Goal: Task Accomplishment & Management: Use online tool/utility

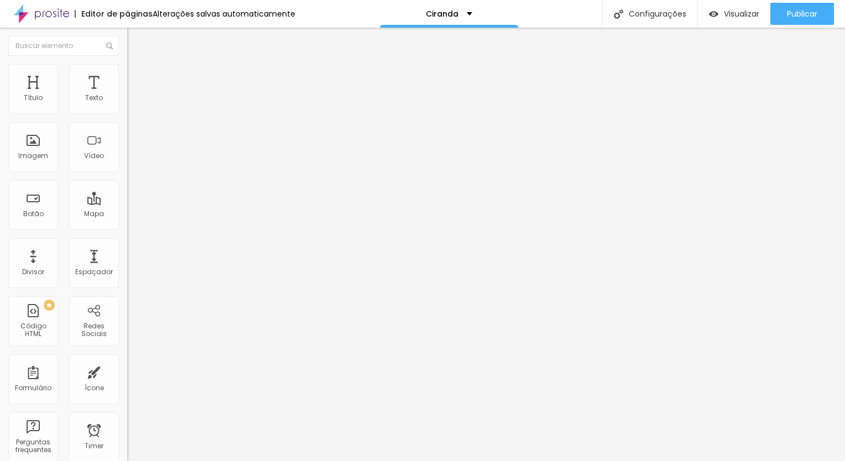
click at [137, 76] on span "Estilo" at bounding box center [145, 71] width 17 height 9
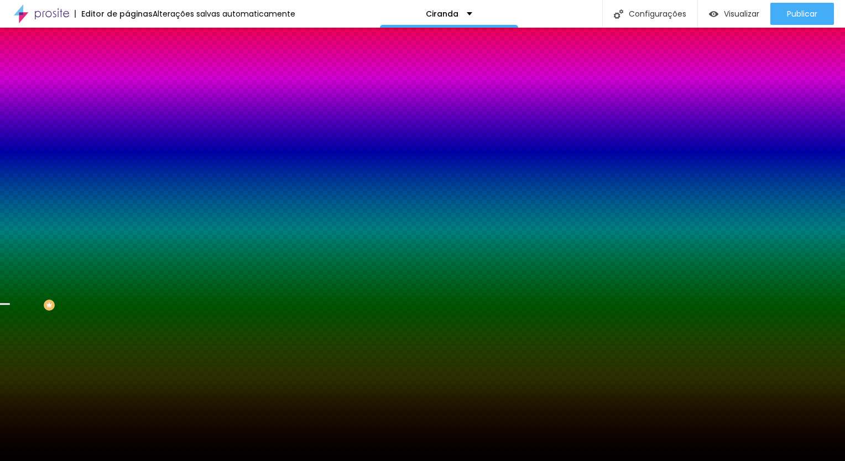
click at [127, 102] on span "Trocar imagem" at bounding box center [157, 96] width 60 height 9
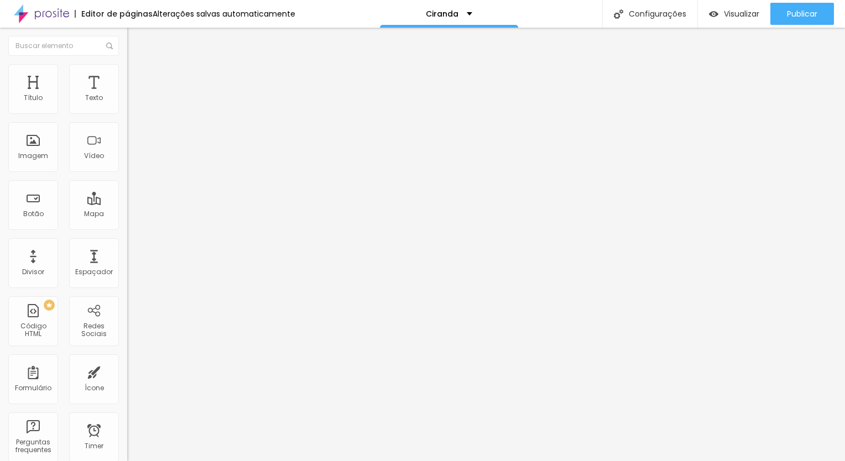
click at [127, 75] on li "Estilo" at bounding box center [190, 69] width 127 height 11
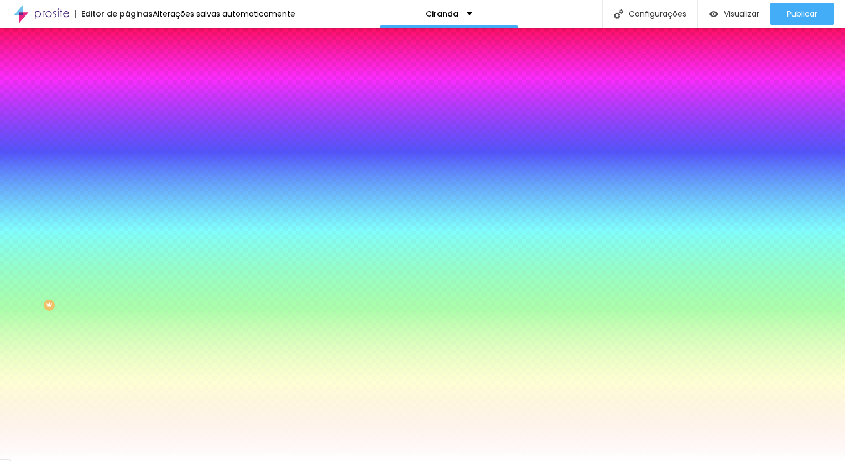
click at [127, 102] on span "Trocar imagem" at bounding box center [157, 96] width 60 height 9
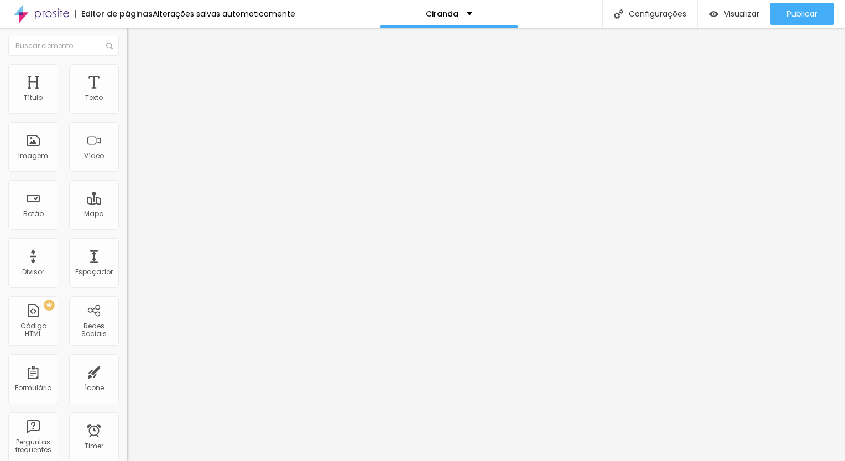
click at [127, 72] on li "Estilo" at bounding box center [190, 69] width 127 height 11
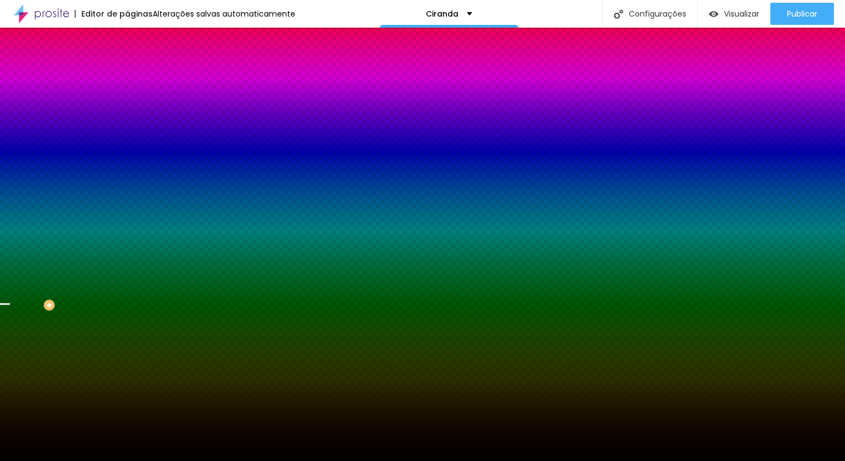
click at [127, 102] on span "Trocar imagem" at bounding box center [157, 96] width 60 height 9
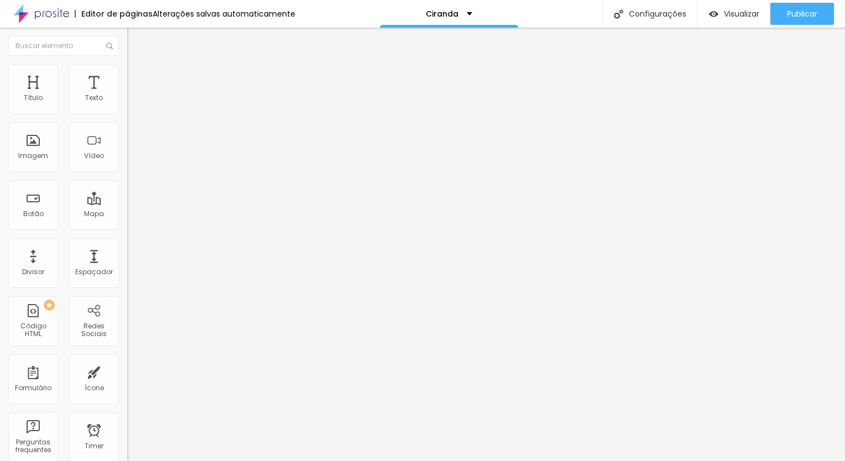
drag, startPoint x: 70, startPoint y: 73, endPoint x: 97, endPoint y: 70, distance: 27.3
click at [127, 70] on ul "Conteúdo Estilo Avançado" at bounding box center [190, 69] width 127 height 33
click at [127, 75] on li "Avançado" at bounding box center [190, 80] width 127 height 11
click at [127, 67] on img at bounding box center [132, 69] width 10 height 10
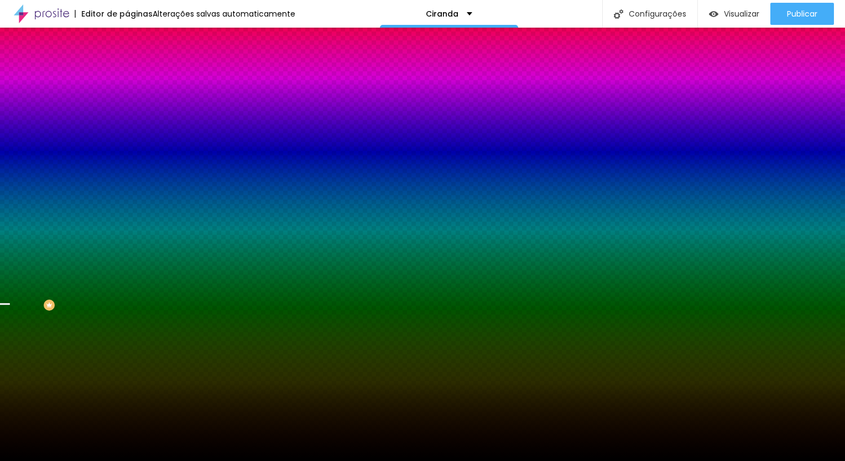
click at [127, 63] on img at bounding box center [132, 58] width 10 height 10
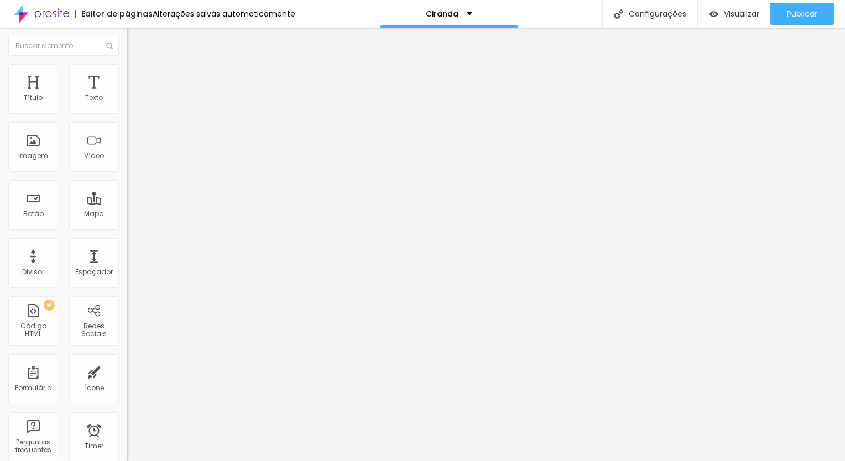
click at [137, 65] on span "Conteúdo" at bounding box center [154, 60] width 34 height 9
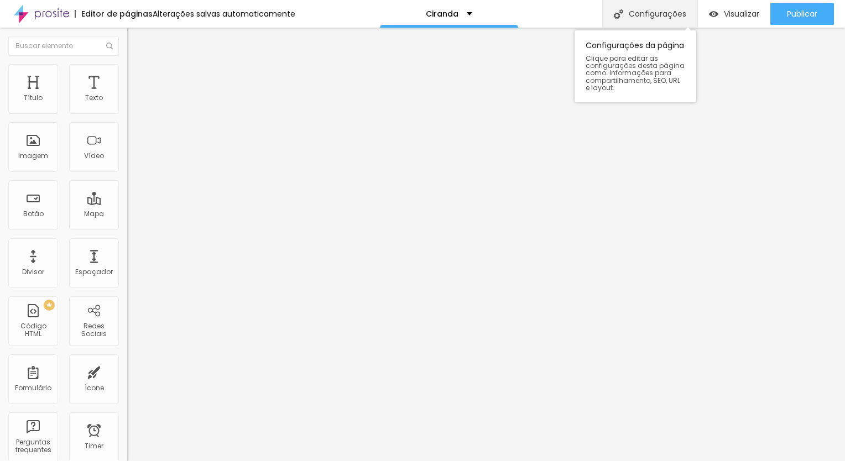
click at [668, 10] on div "Configurações" at bounding box center [649, 14] width 95 height 28
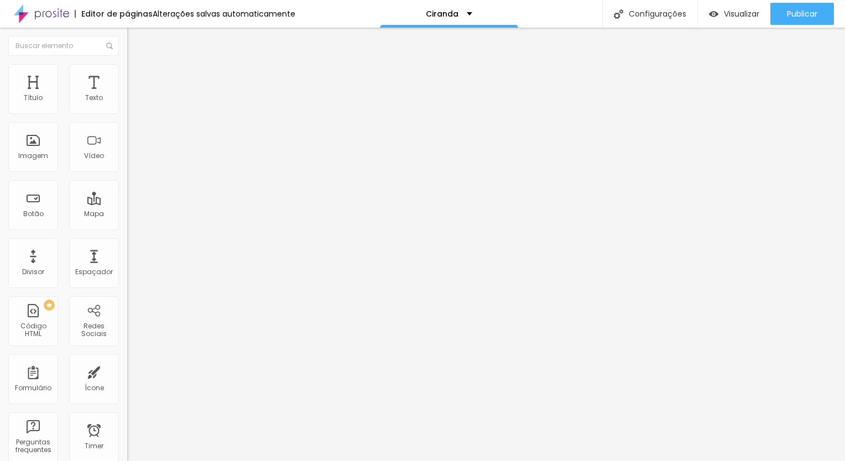
click at [127, 67] on li "Estilo" at bounding box center [190, 69] width 127 height 11
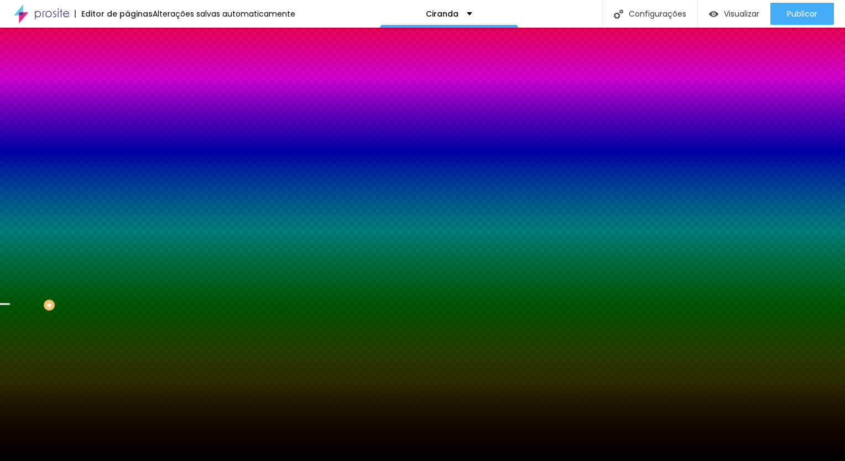
click at [137, 78] on span "Avançado" at bounding box center [155, 82] width 36 height 9
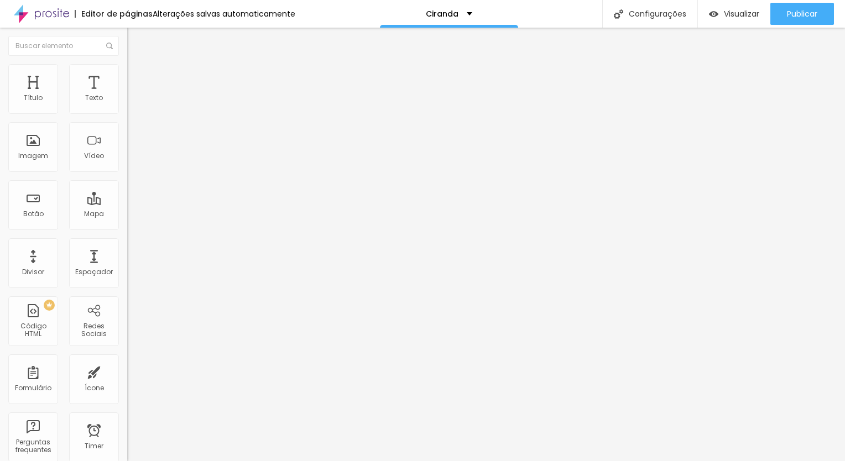
click at [127, 74] on li "Estilo" at bounding box center [190, 69] width 127 height 11
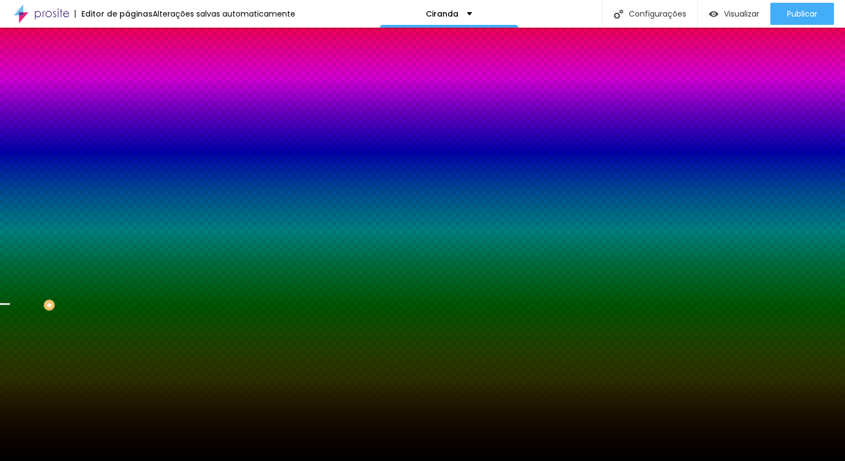
click at [127, 102] on span "Trocar imagem" at bounding box center [157, 96] width 60 height 9
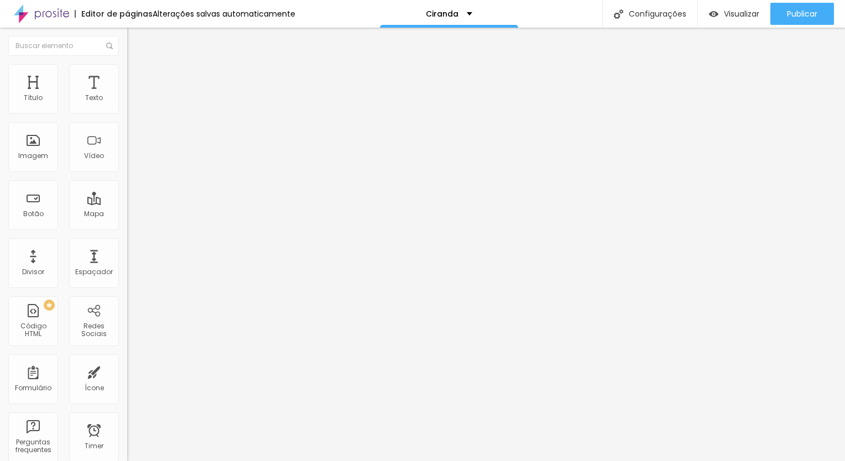
click at [127, 71] on li "Estilo" at bounding box center [190, 69] width 127 height 11
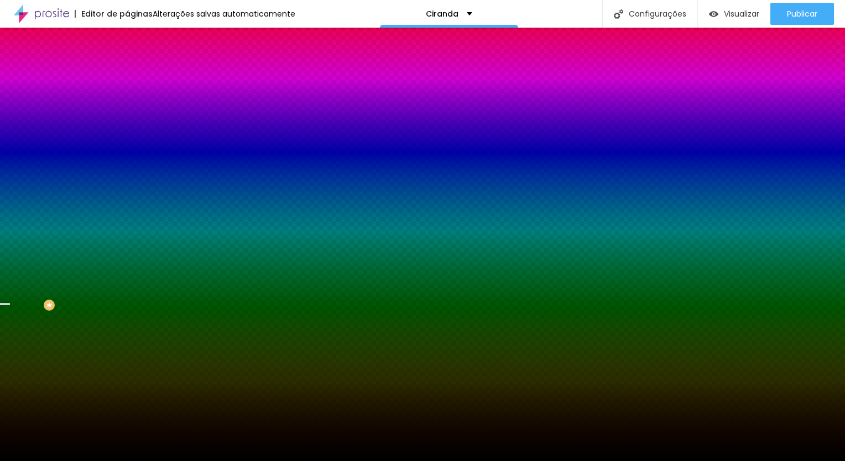
click at [137, 78] on span "Avançado" at bounding box center [155, 82] width 36 height 9
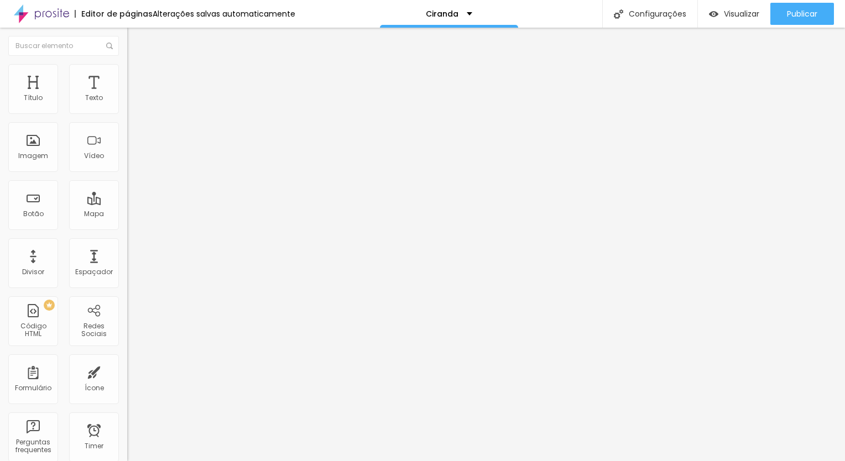
type input "18"
type input "26"
type input "187"
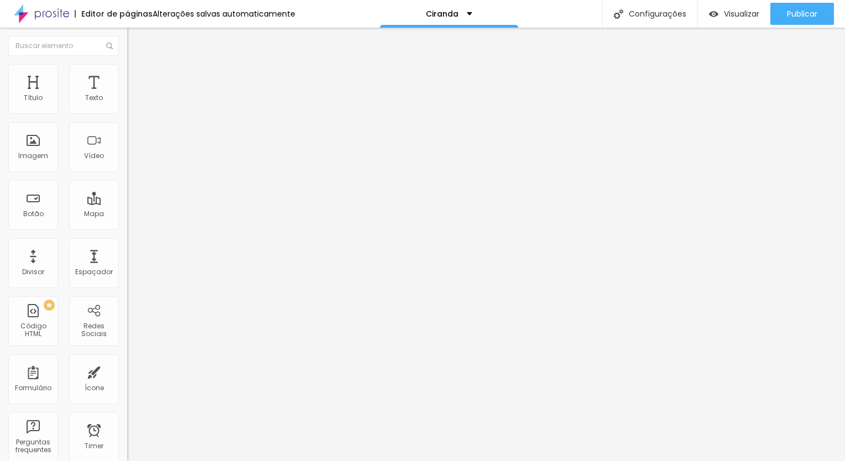
type input "187"
type input "195"
type input "212"
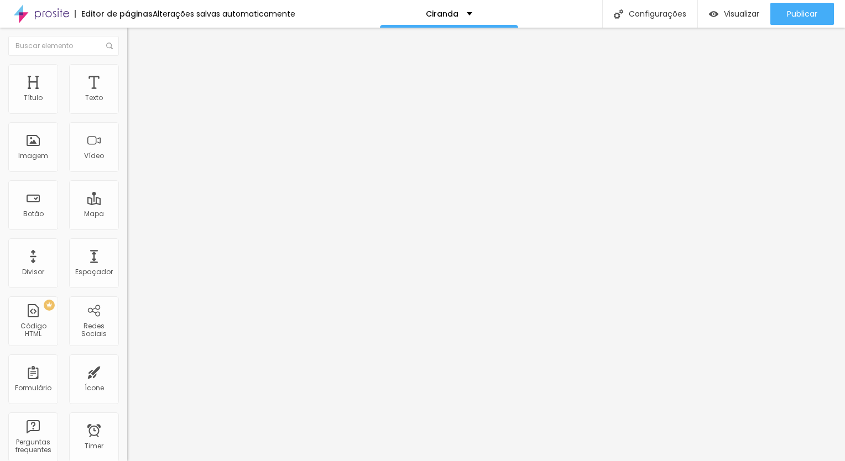
type input "250"
type input "267"
type input "279"
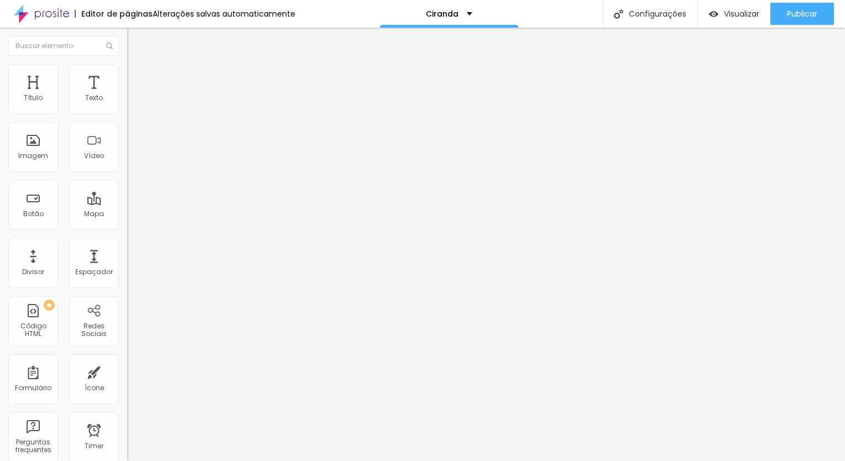
type input "279"
type input "288"
type input "292"
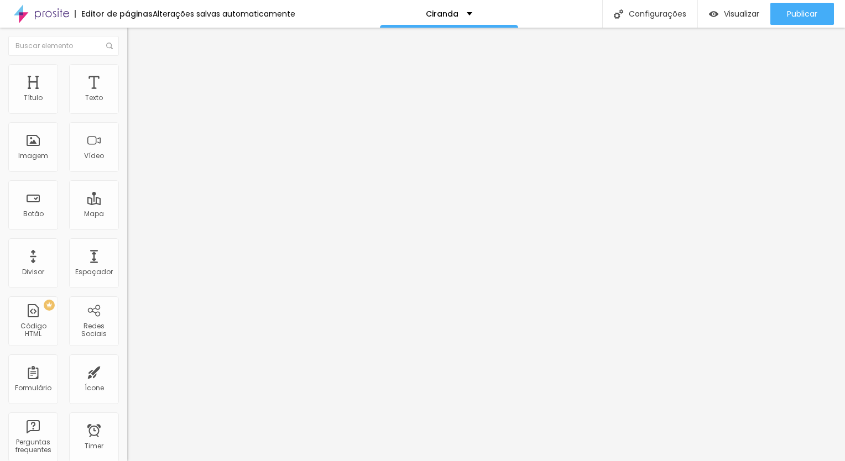
type input "300"
type input "321"
type input "351"
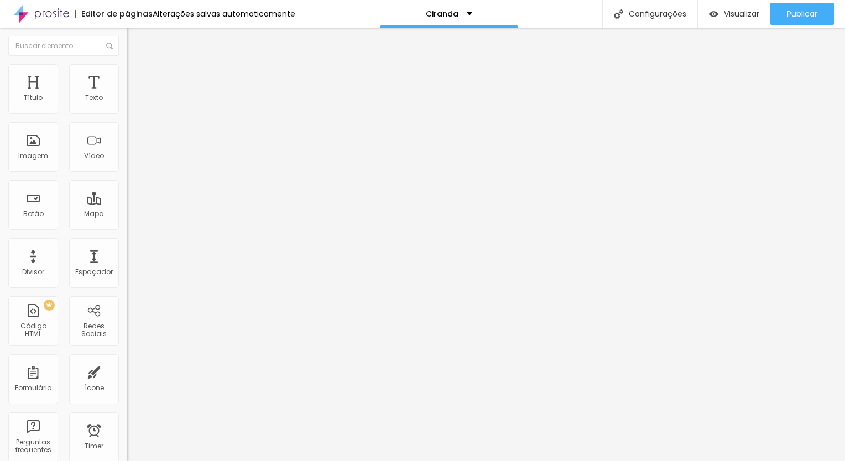
type input "351"
type input "372"
type input "406"
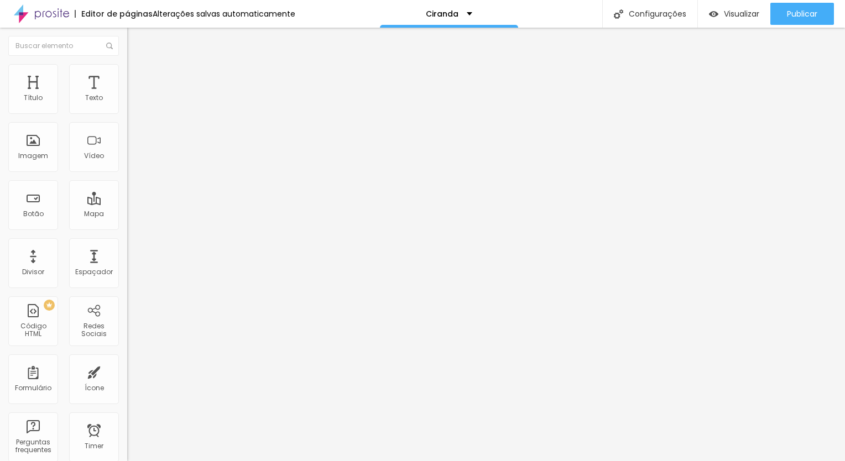
type input "423"
type input "427"
type input "347"
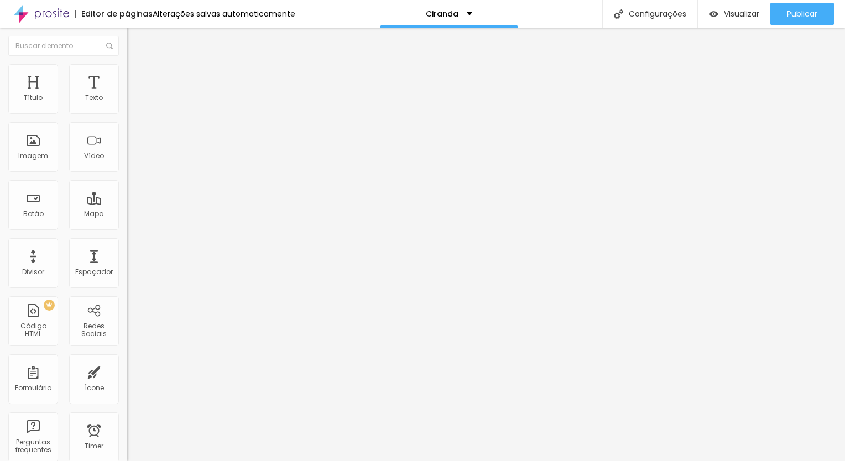
type input "347"
type input "233"
type input "0"
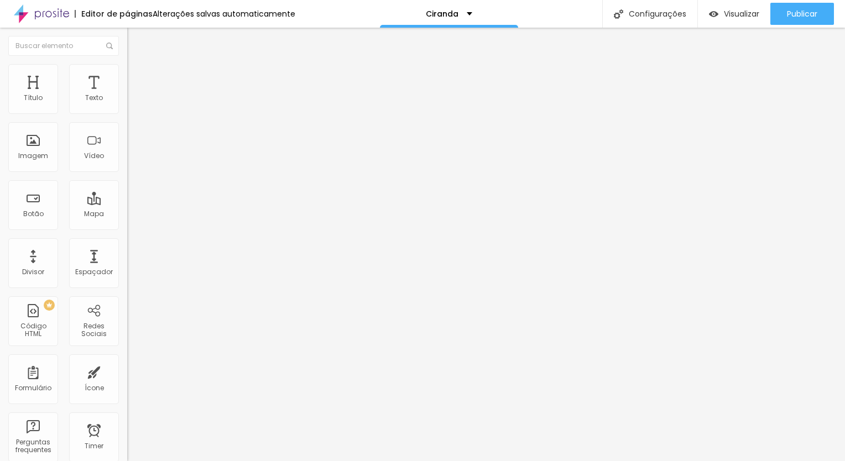
drag, startPoint x: 26, startPoint y: 130, endPoint x: -2, endPoint y: 140, distance: 29.7
click at [127, 371] on input "range" at bounding box center [162, 375] width 71 height 9
click at [137, 76] on span "Estilo" at bounding box center [145, 71] width 17 height 9
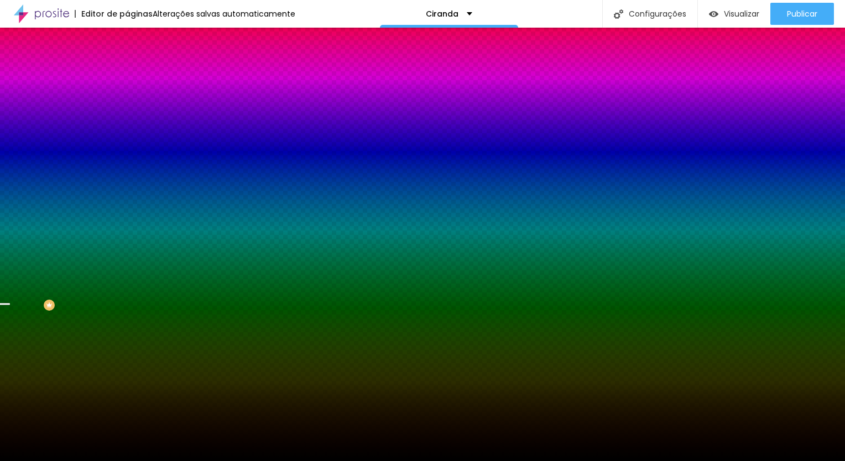
click at [127, 75] on li "Avançado" at bounding box center [190, 80] width 127 height 11
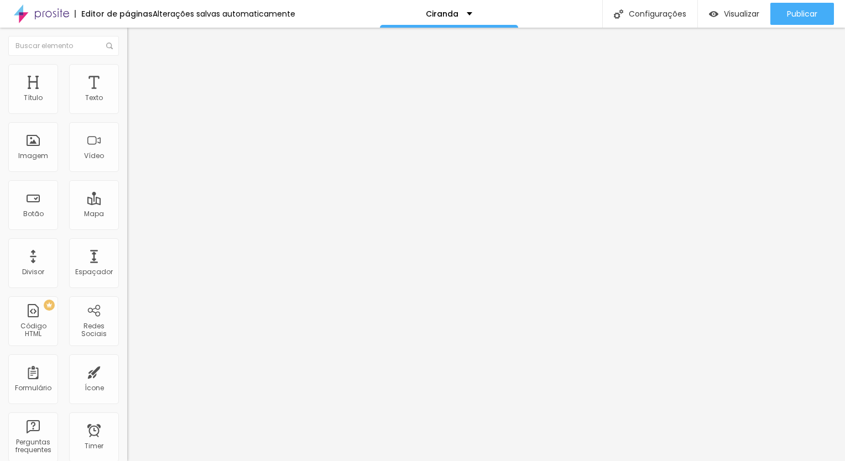
type input "15"
type input "10"
type input "5"
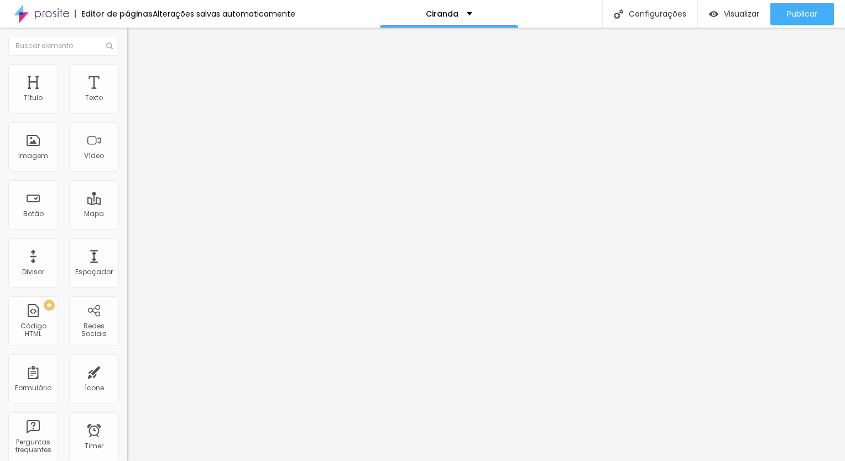
type input "5"
type input "10"
type input "30"
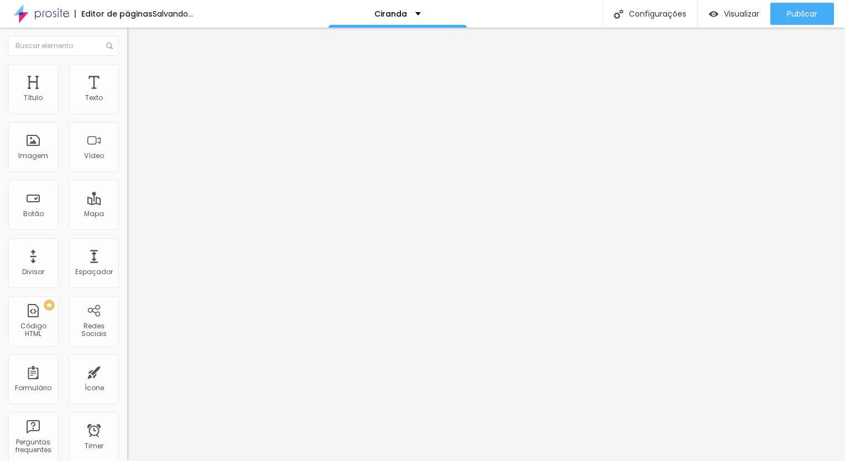
drag, startPoint x: 91, startPoint y: 108, endPoint x: 133, endPoint y: 101, distance: 43.1
click at [133, 214] on input "range" at bounding box center [162, 218] width 71 height 9
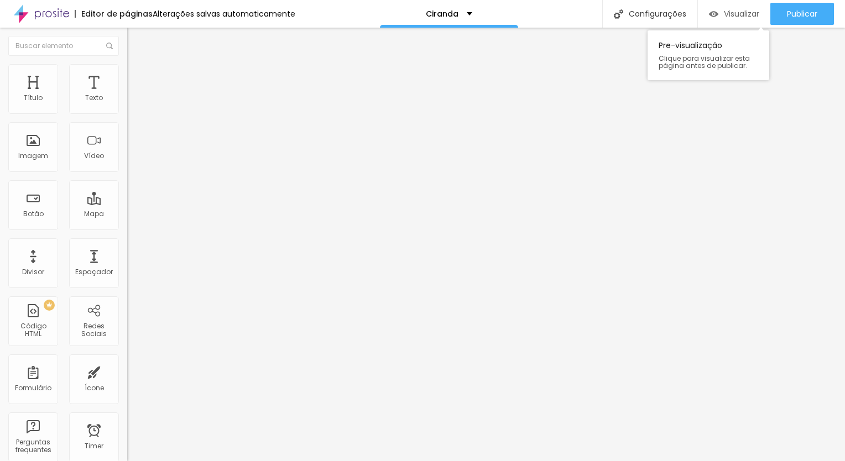
click at [711, 16] on img "button" at bounding box center [713, 13] width 9 height 9
click at [127, 101] on span "Encaixotado" at bounding box center [148, 95] width 43 height 9
click at [127, 118] on span "Completo" at bounding box center [144, 112] width 34 height 9
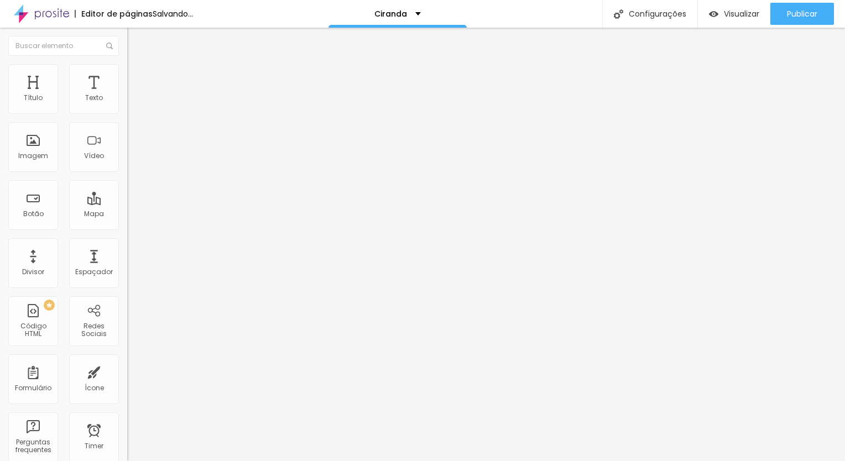
click at [127, 107] on span "Encaixotado" at bounding box center [148, 102] width 43 height 9
click at [127, 75] on li "Estilo" at bounding box center [190, 69] width 127 height 11
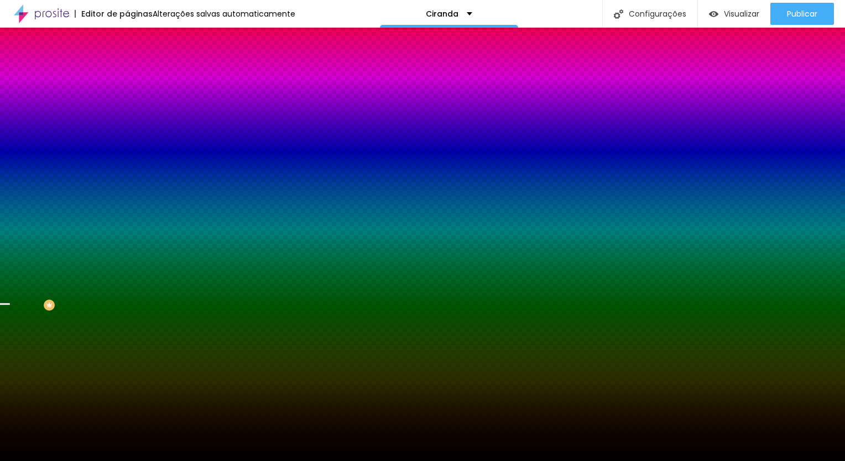
click at [127, 75] on li "Avançado" at bounding box center [190, 80] width 127 height 11
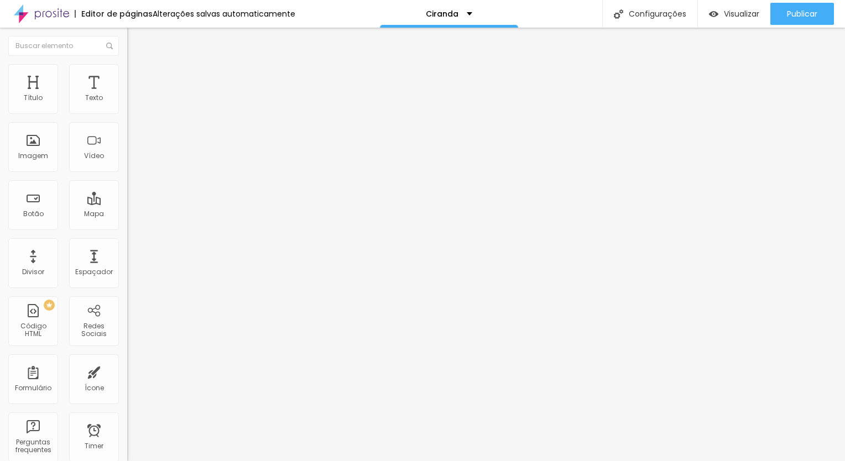
click at [135, 37] on div "Editar Seção" at bounding box center [167, 40] width 65 height 9
click at [137, 75] on span "Estilo" at bounding box center [145, 71] width 17 height 9
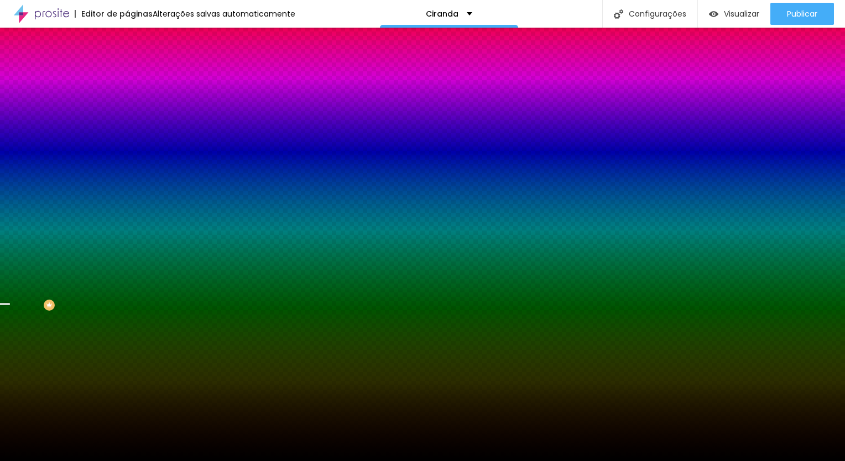
click at [127, 115] on span "Parallax" at bounding box center [140, 110] width 27 height 9
click at [127, 120] on div "Nenhum" at bounding box center [190, 117] width 127 height 7
click at [127, 132] on span "Parallax" at bounding box center [140, 127] width 27 height 9
click at [127, 75] on li "Avançado" at bounding box center [190, 80] width 127 height 11
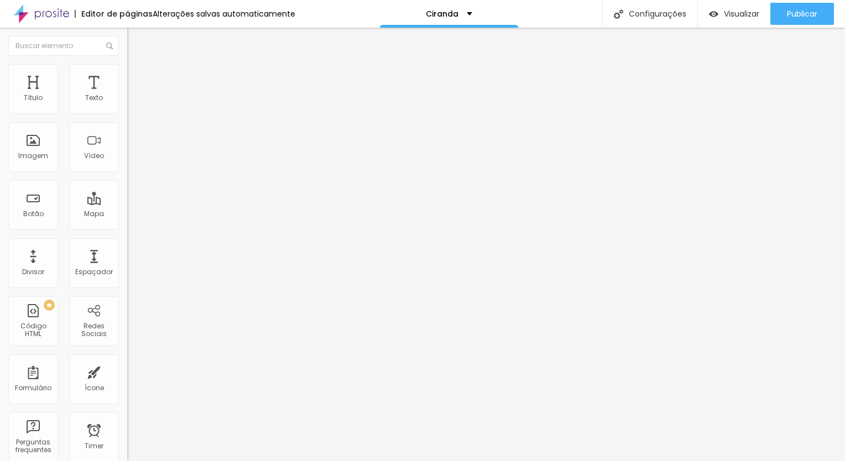
click at [135, 41] on img "button" at bounding box center [139, 40] width 9 height 9
click at [243, 11] on div "Alterações salvas automaticamente" at bounding box center [224, 14] width 143 height 8
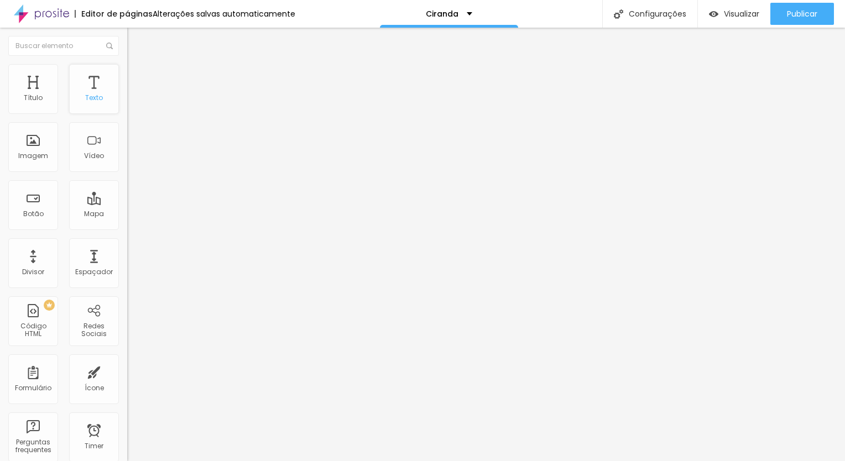
click at [91, 109] on div "Texto" at bounding box center [94, 89] width 50 height 50
click at [27, 96] on div "Título" at bounding box center [33, 98] width 19 height 8
click at [133, 102] on icon "button" at bounding box center [135, 99] width 4 height 4
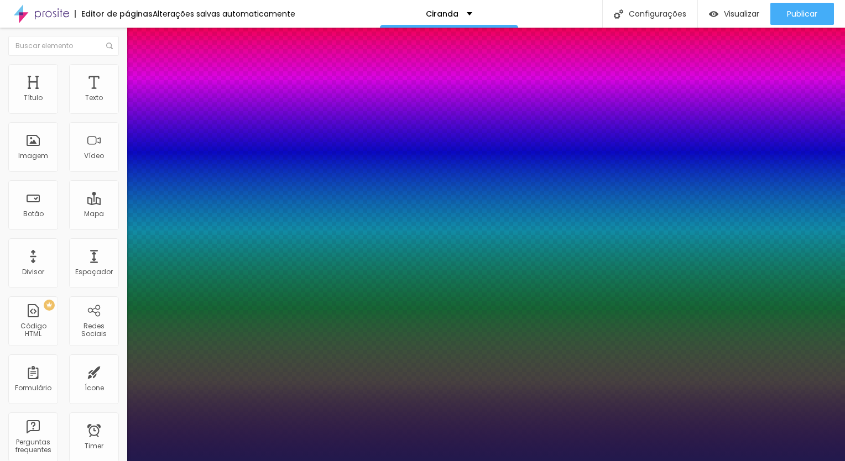
type input "1"
type input "44"
type input "1"
type input "44"
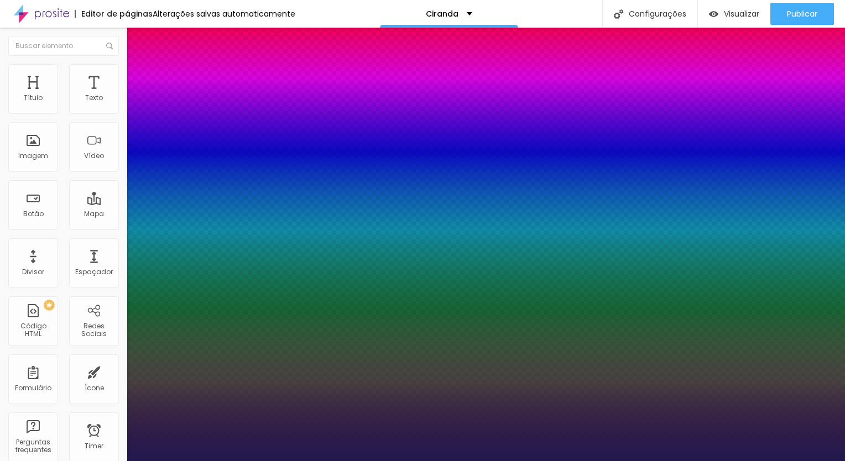
type input "1"
click at [296, 460] on div at bounding box center [422, 461] width 845 height 0
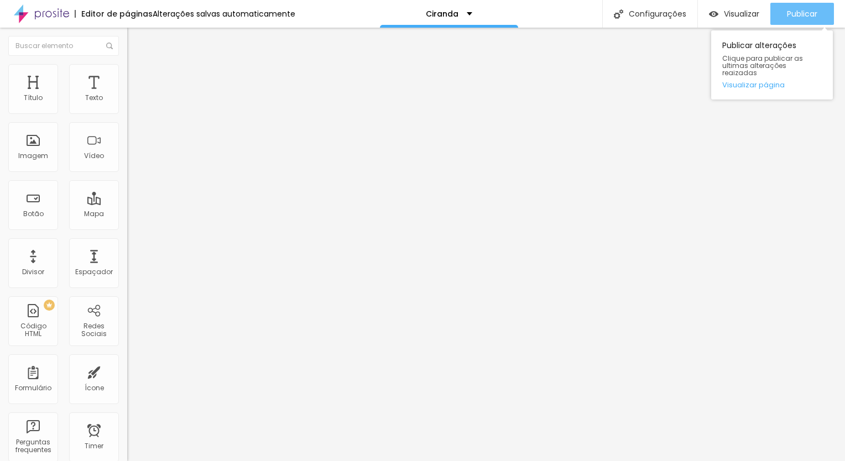
click at [786, 12] on span "Publicar" at bounding box center [801, 13] width 30 height 9
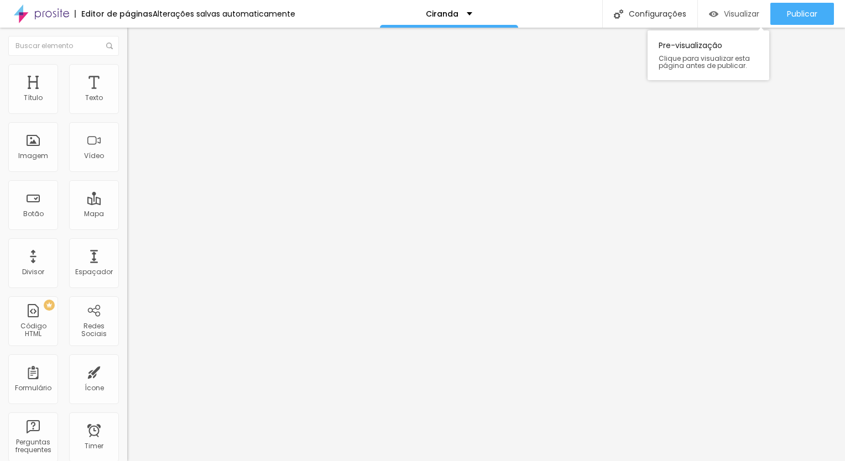
click at [737, 13] on span "Visualizar" at bounding box center [740, 13] width 35 height 9
click at [127, 95] on span "Trocar imagem" at bounding box center [157, 90] width 60 height 9
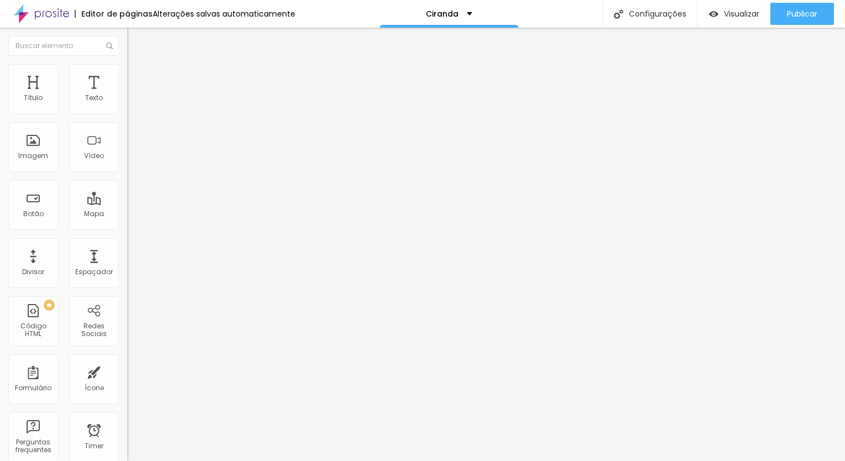
click at [127, 65] on img at bounding box center [132, 69] width 10 height 10
type input "50"
type input "55"
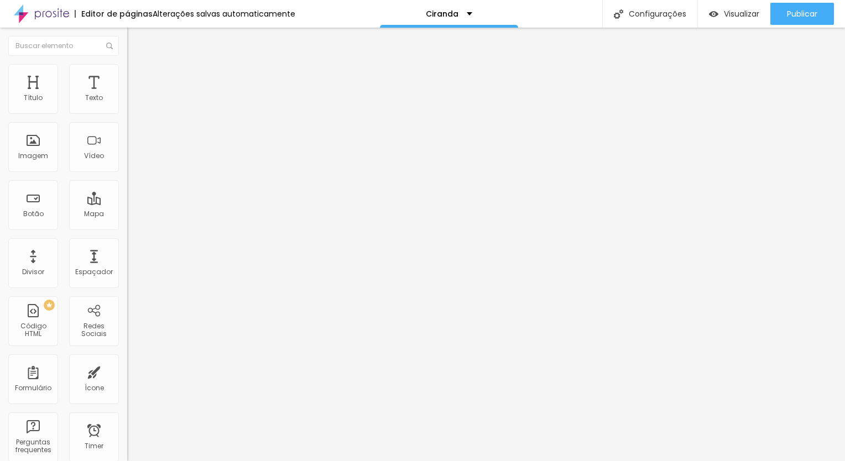
type input "50"
type input "55"
type input "50"
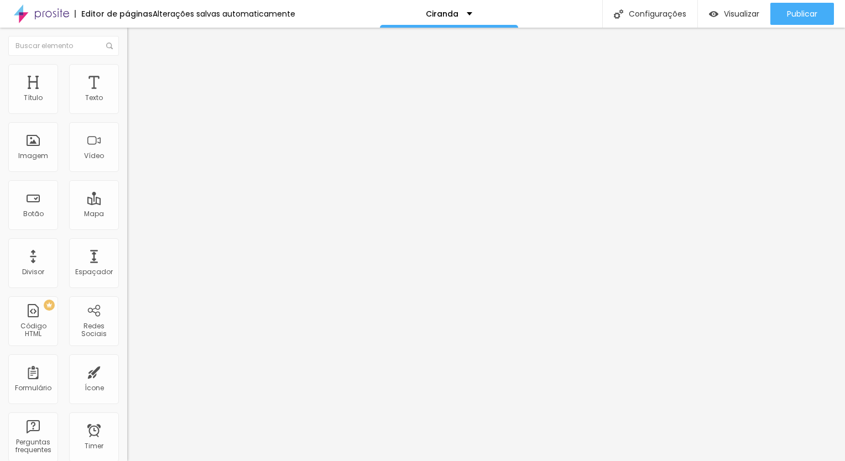
drag, startPoint x: 51, startPoint y: 117, endPoint x: 57, endPoint y: 118, distance: 6.3
type input "50"
click at [127, 113] on input "range" at bounding box center [162, 108] width 71 height 9
click at [127, 70] on img at bounding box center [132, 69] width 10 height 10
type input "50"
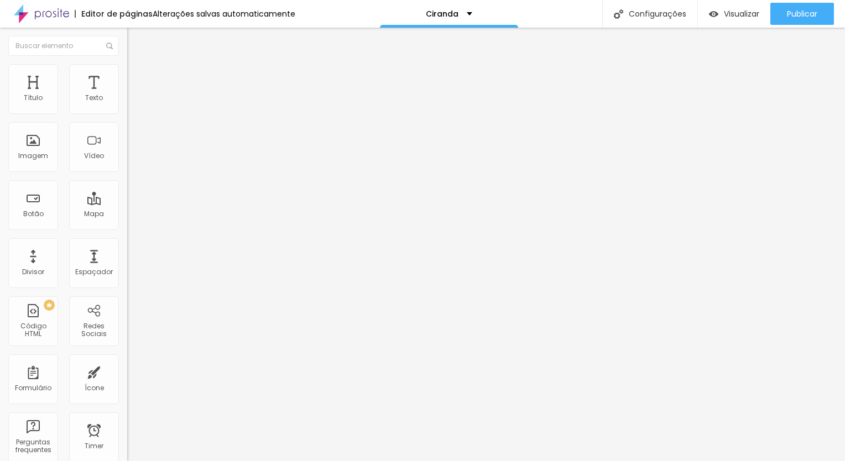
type input "50"
click at [127, 113] on input "range" at bounding box center [162, 108] width 71 height 9
click at [127, 95] on span "Trocar imagem" at bounding box center [157, 90] width 60 height 9
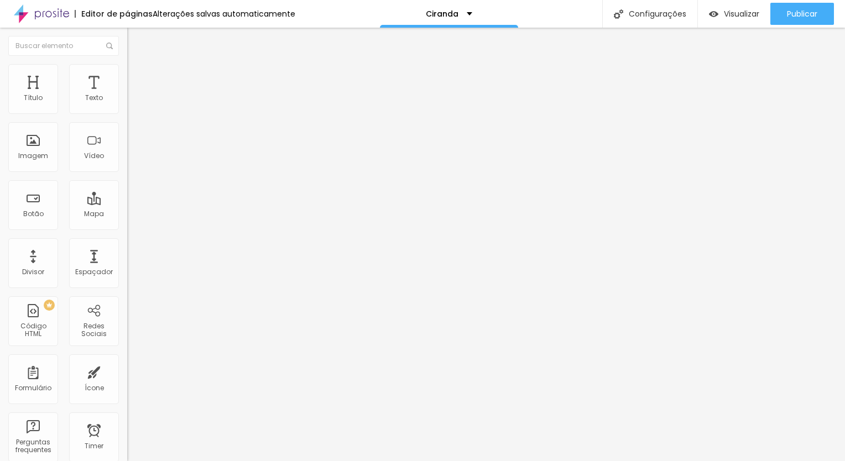
click at [127, 95] on span "Trocar imagem" at bounding box center [157, 90] width 60 height 9
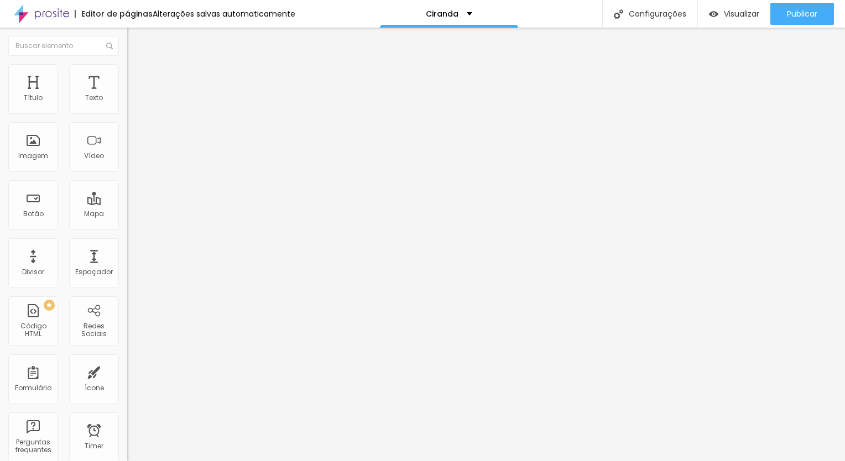
click at [127, 113] on span "Titulo 3" at bounding box center [142, 107] width 31 height 13
click at [127, 123] on span "Titulo 4" at bounding box center [141, 117] width 29 height 11
click at [127, 64] on li "Estilo" at bounding box center [190, 69] width 127 height 11
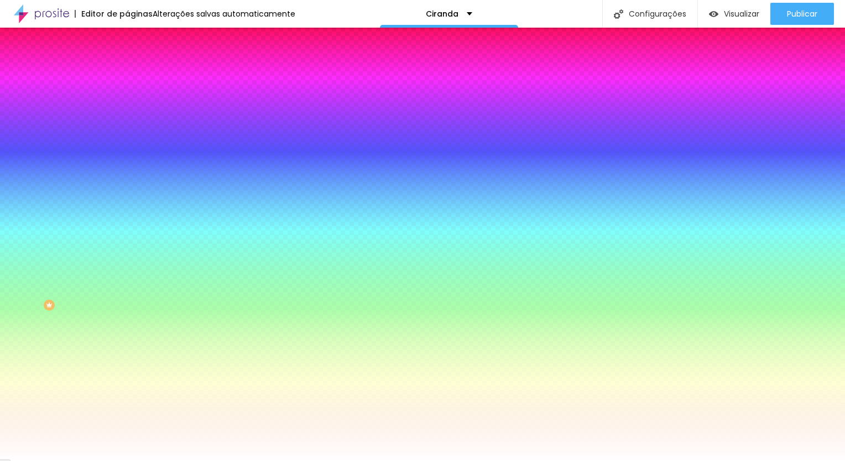
click at [127, 75] on li "Avançado" at bounding box center [190, 80] width 127 height 11
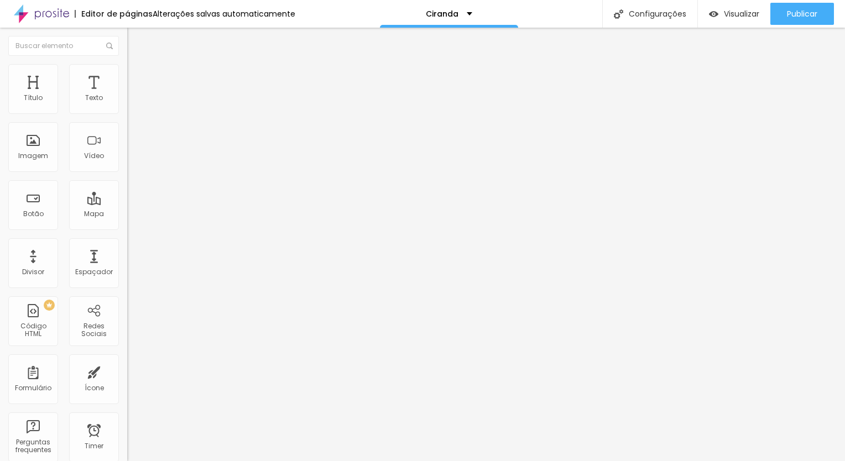
click at [127, 59] on li "Conteúdo" at bounding box center [190, 58] width 127 height 11
click at [135, 36] on img "button" at bounding box center [139, 40] width 9 height 9
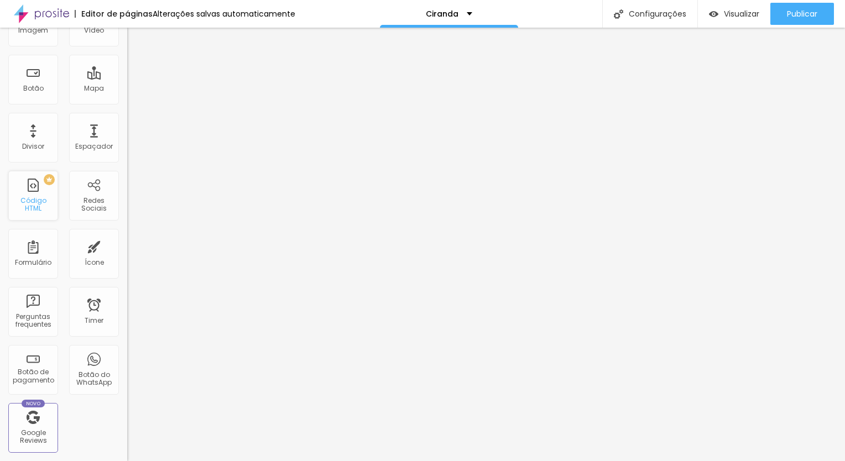
scroll to position [0, 0]
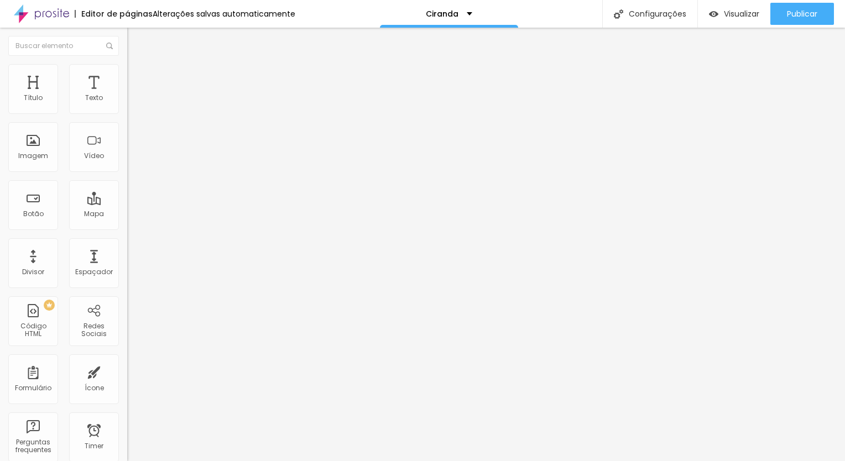
click at [127, 139] on div at bounding box center [190, 139] width 127 height 86
click at [135, 41] on div "Editar Código HTML" at bounding box center [180, 40] width 91 height 9
click at [135, 43] on img "button" at bounding box center [139, 40] width 9 height 9
click at [135, 41] on img "button" at bounding box center [139, 40] width 9 height 9
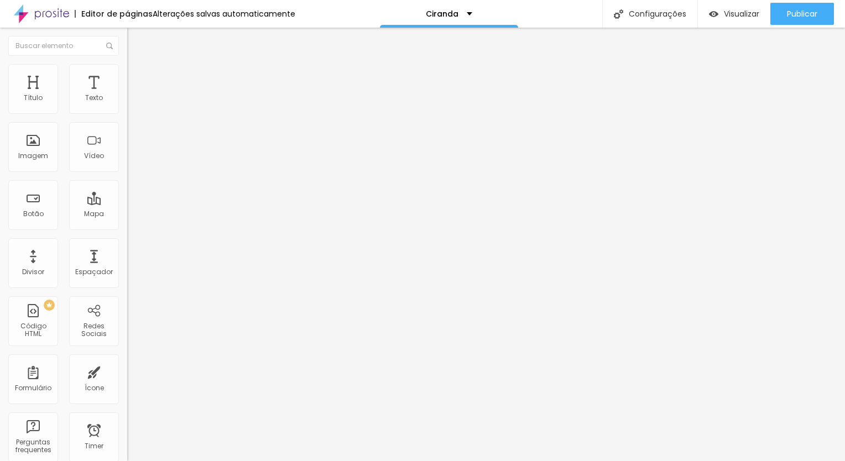
click at [135, 41] on img "button" at bounding box center [139, 40] width 9 height 9
click at [46, 212] on div "Botão" at bounding box center [33, 205] width 50 height 50
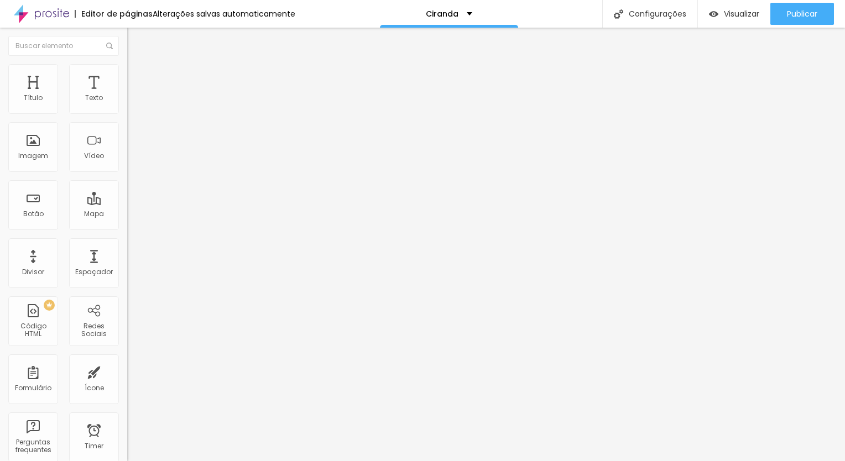
click at [127, 104] on input "Click me" at bounding box center [193, 98] width 133 height 11
type input "Clique para acessar a galeria do mini-ensaio"
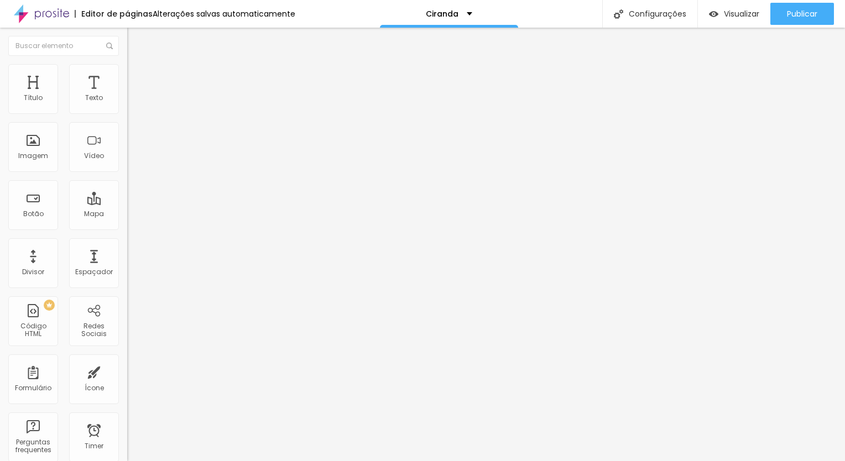
scroll to position [0, 0]
click at [732, 12] on span "Visualizar" at bounding box center [740, 13] width 35 height 9
click at [127, 228] on input "https://" at bounding box center [193, 222] width 133 height 11
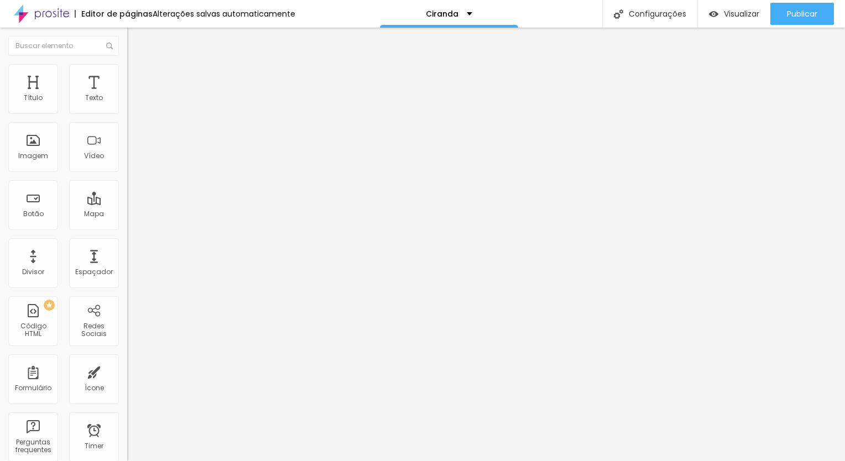
paste input "[DOMAIN_NAME][URL]"
type input "[URL][DOMAIN_NAME]"
click at [127, 242] on div at bounding box center [190, 242] width 127 height 0
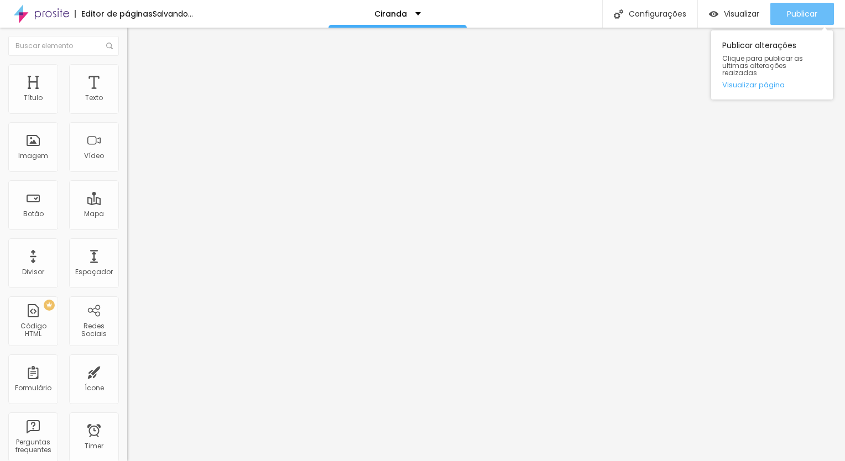
click at [814, 16] on span "Publicar" at bounding box center [801, 13] width 30 height 9
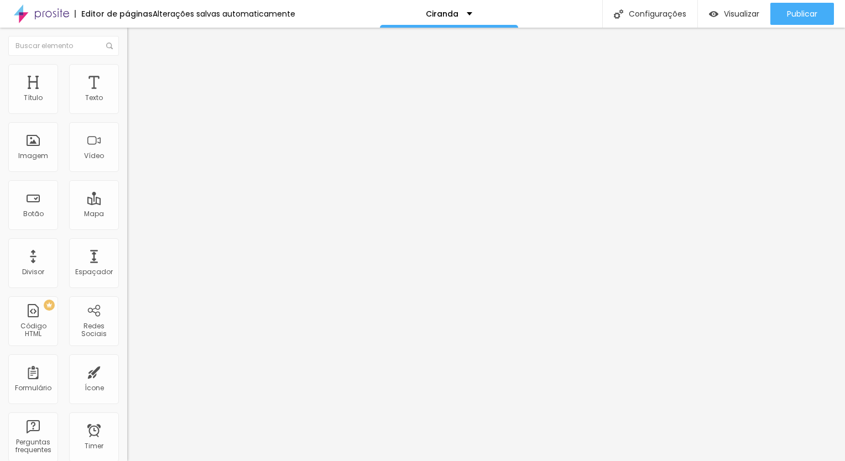
type input "26"
type input "23"
type input "21"
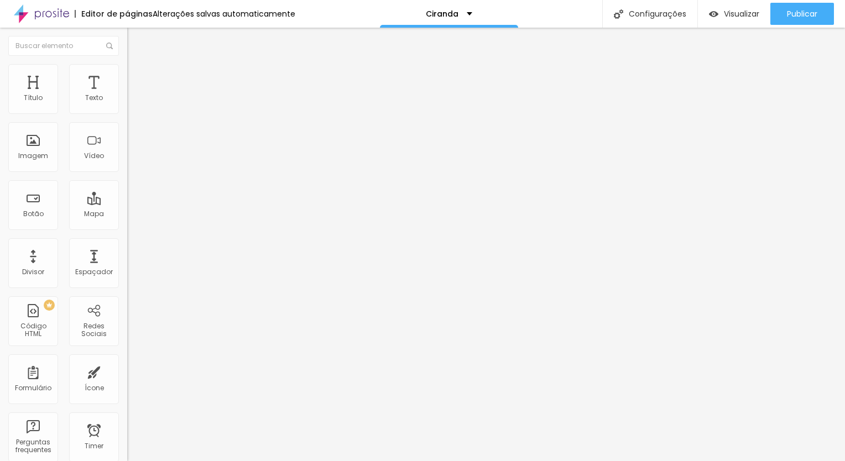
type input "21"
type input "22"
type input "24"
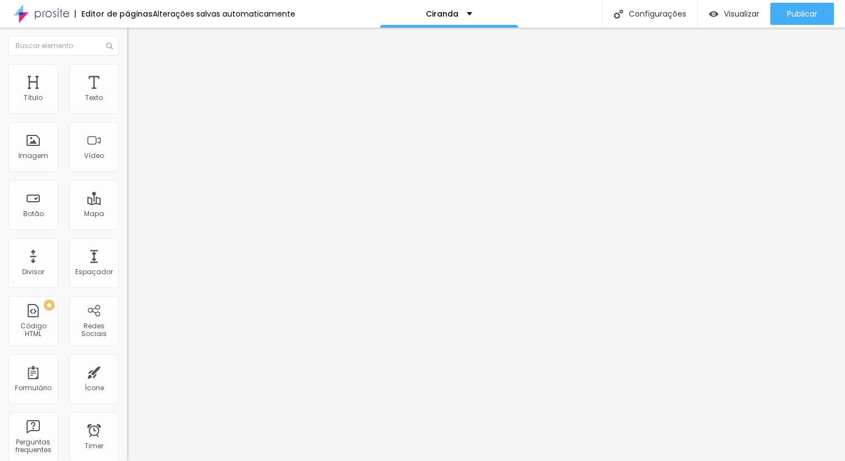
type input "29"
type input "31"
type input "32"
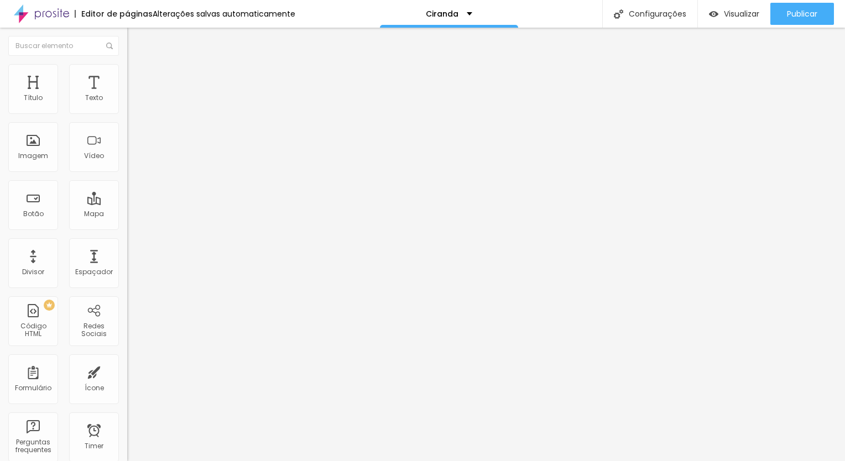
type input "32"
type input "33"
type input "32"
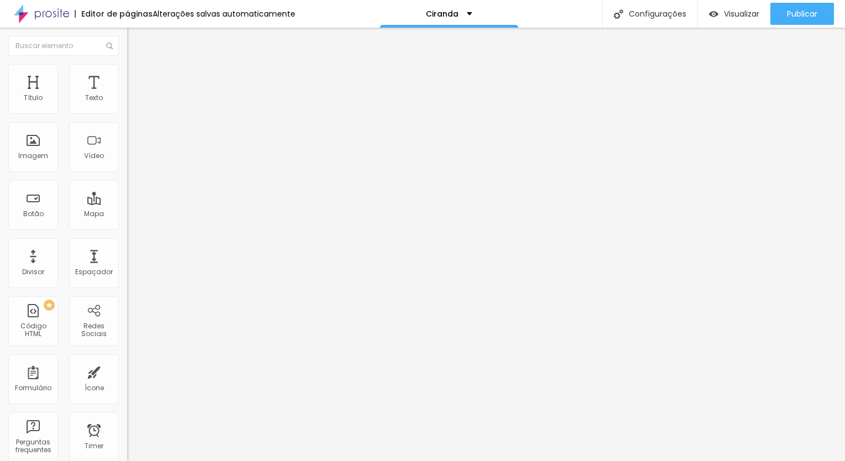
type input "31"
type input "30"
type input "29"
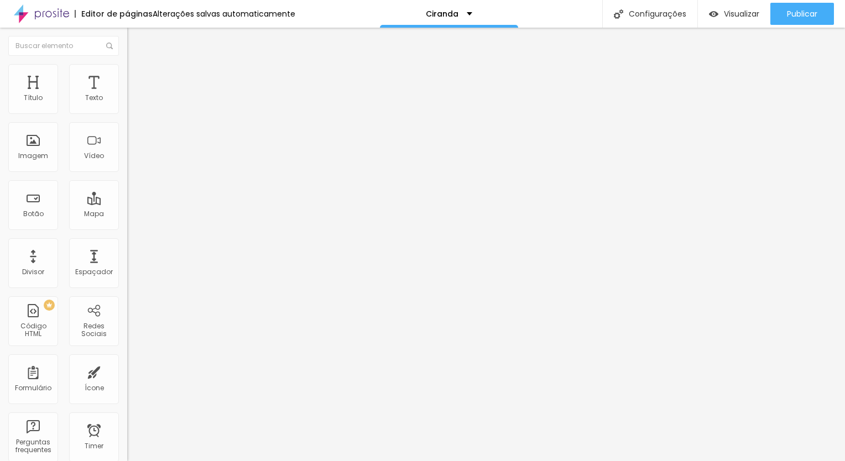
type input "29"
type input "28"
type input "27"
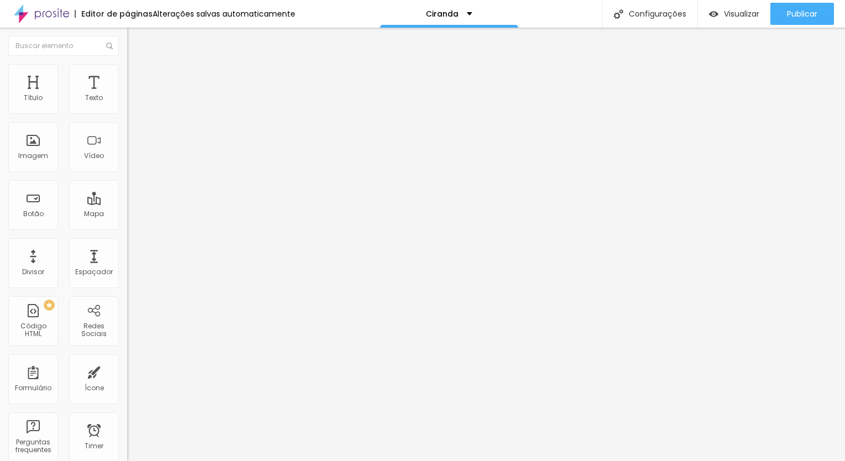
type input "26"
type input "25"
type input "24"
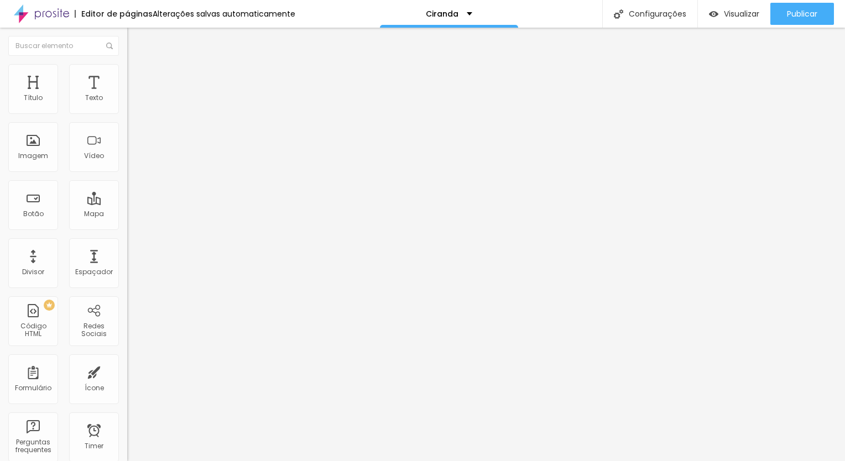
type input "24"
type input "25"
click at [127, 261] on input "range" at bounding box center [162, 265] width 71 height 9
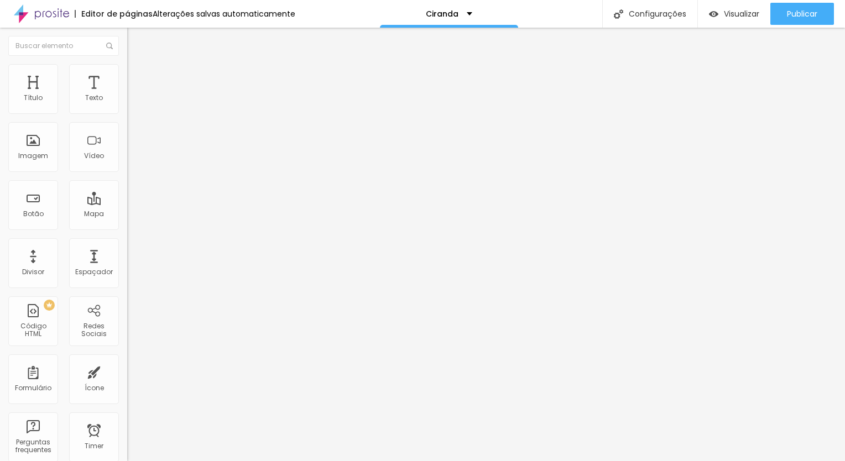
click at [127, 76] on ul "Conteúdo Estilo Avançado" at bounding box center [190, 69] width 127 height 33
click at [137, 76] on span "Estilo" at bounding box center [145, 71] width 17 height 9
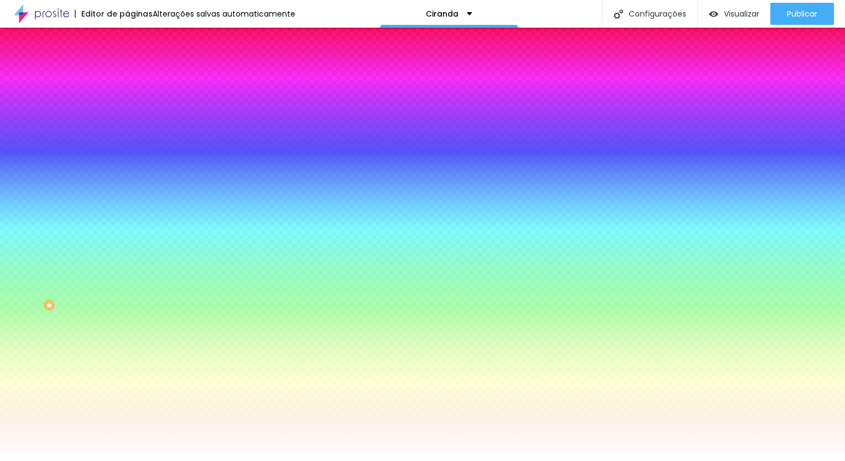
click at [137, 78] on span "Avançado" at bounding box center [155, 82] width 36 height 9
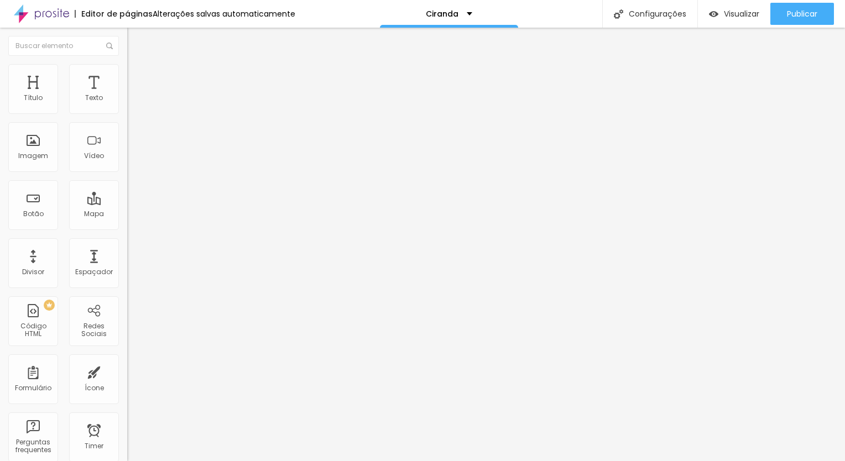
type input "20"
type input "15"
type input "10"
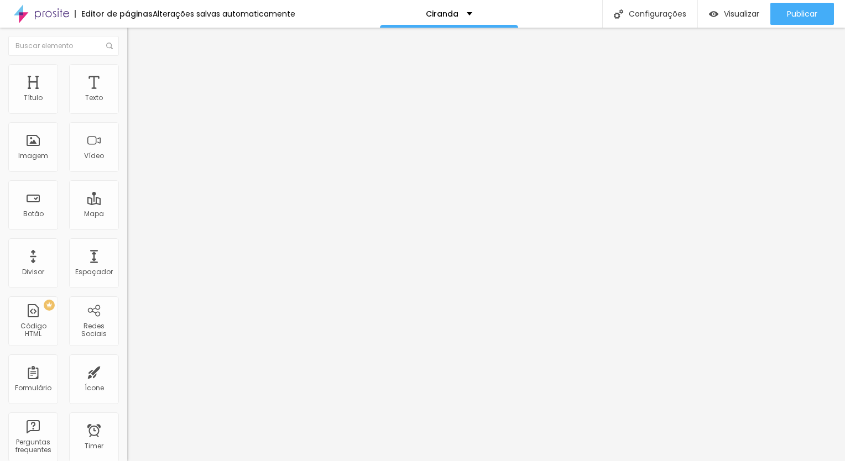
type input "10"
type input "5"
type input "0"
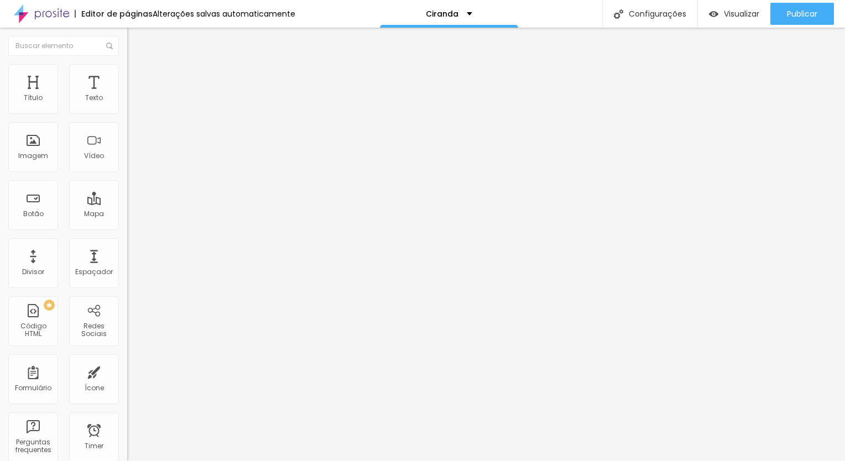
drag, startPoint x: 53, startPoint y: 108, endPoint x: 8, endPoint y: 118, distance: 45.7
type input "0"
click at [127, 214] on input "range" at bounding box center [162, 218] width 71 height 9
click at [137, 74] on span "Avançado" at bounding box center [155, 71] width 36 height 9
click at [127, 64] on li "Estilo" at bounding box center [190, 58] width 127 height 11
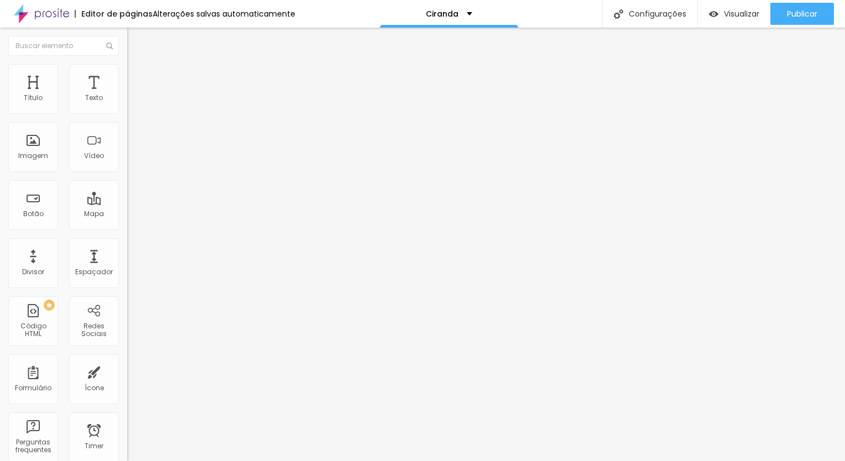
type input "0.2"
type input "0.9"
type input "3.4"
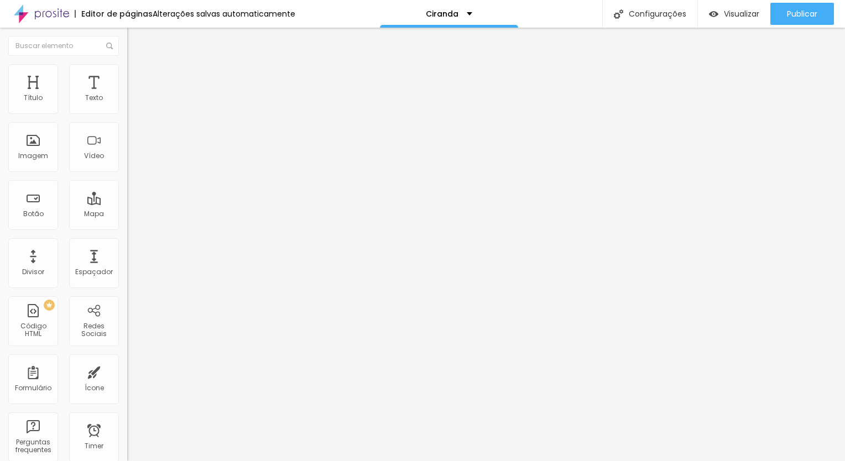
type input "3.4"
type input "3.7"
type input "3.8"
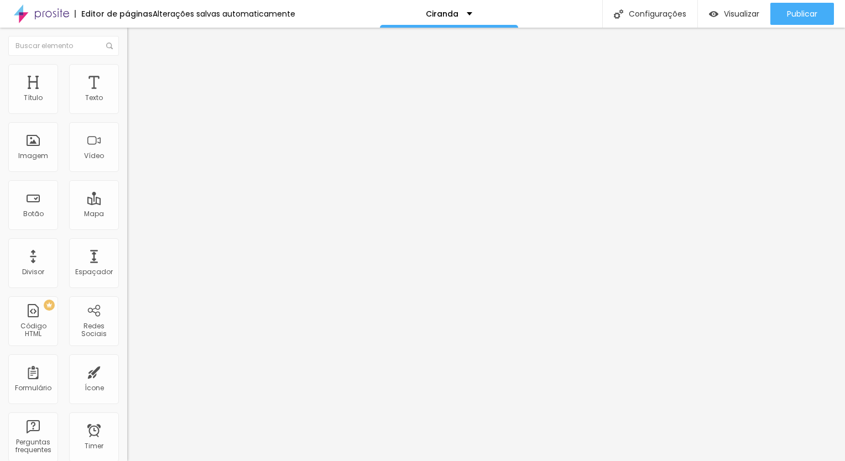
type input "3.9"
type input "4.2"
type input "4.4"
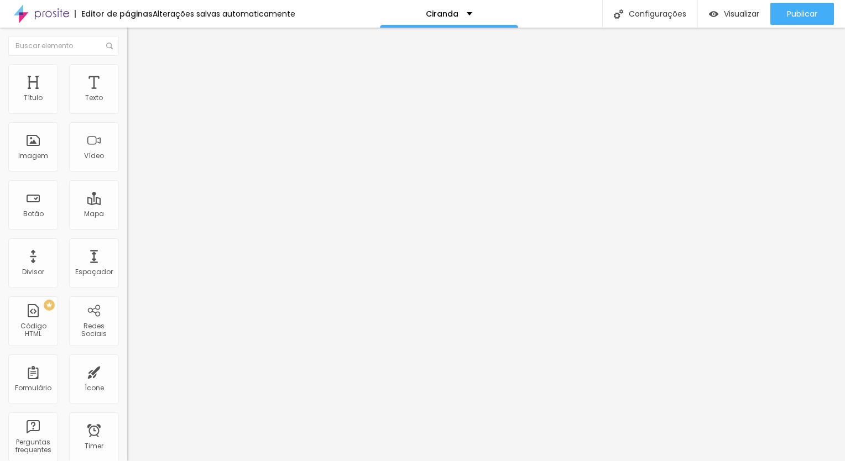
type input "4.4"
type input "4.5"
type input "4.1"
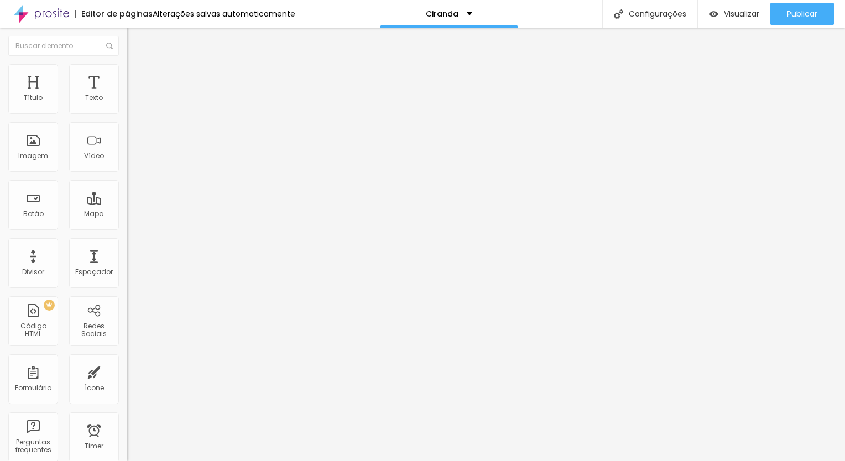
type input "3.8"
type input "3.6"
type input "3.2"
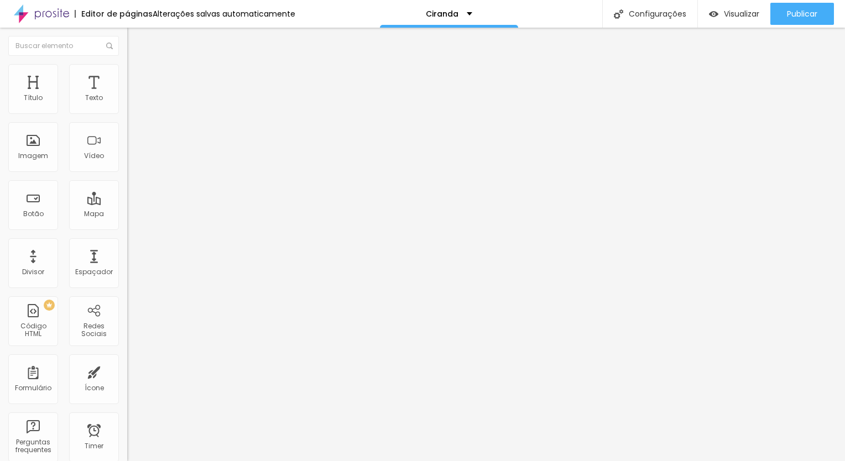
type input "3.2"
type input "2.8"
type input "2.2"
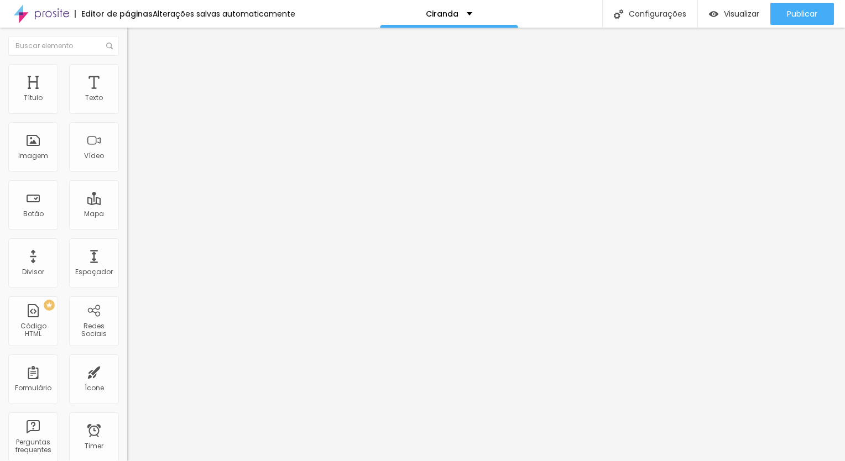
type input "1.4"
type input "0.8"
type input "0.5"
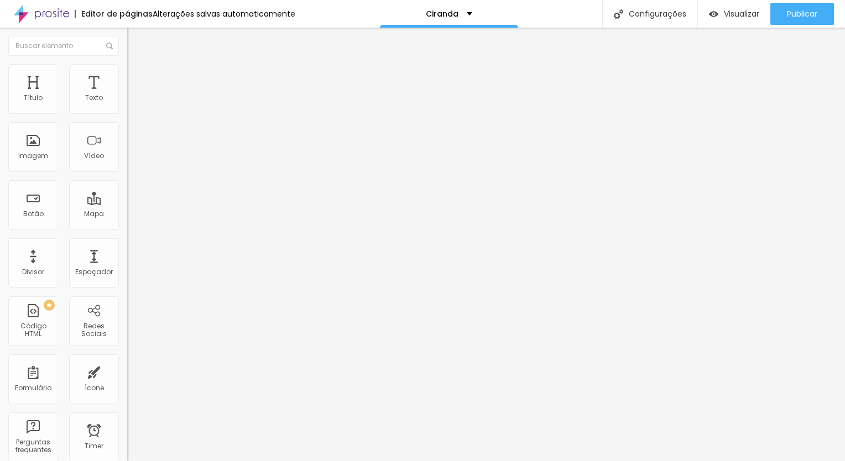
type input "0.5"
type input "0.1"
type input "0"
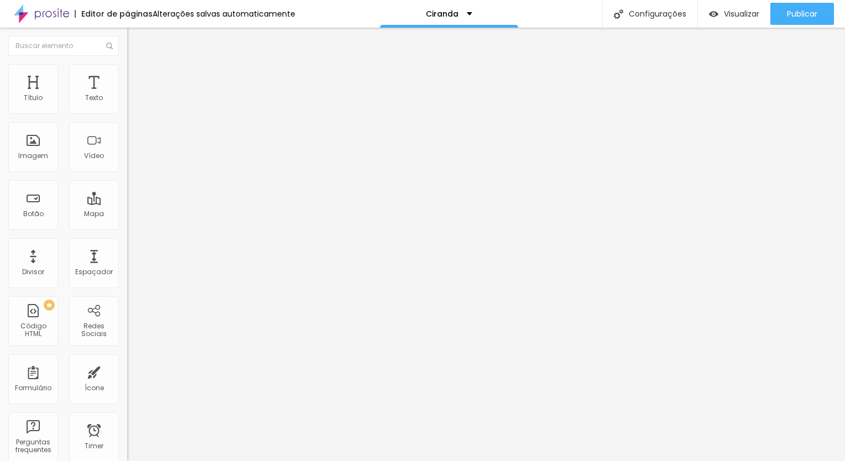
drag, startPoint x: 25, startPoint y: 130, endPoint x: -2, endPoint y: 136, distance: 28.2
click at [127, 360] on input "range" at bounding box center [162, 364] width 71 height 9
click at [127, 69] on li "Estilo" at bounding box center [190, 69] width 127 height 11
click at [127, 75] on li "Avançado" at bounding box center [190, 80] width 127 height 11
type input "48"
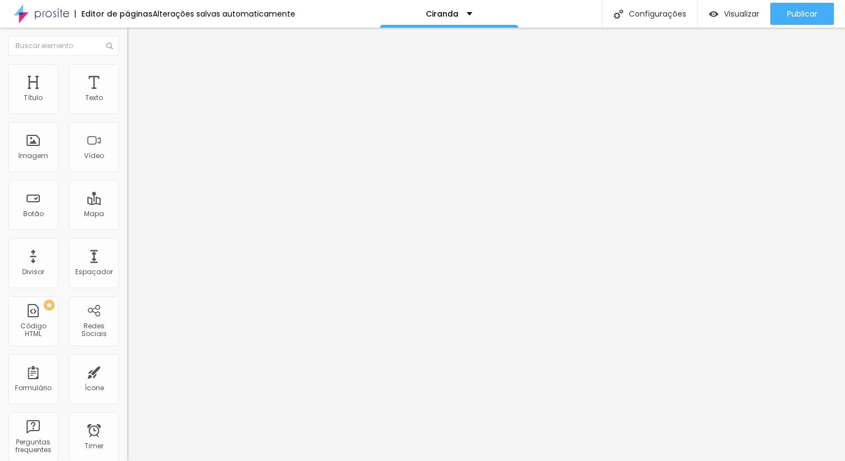
type input "48"
type input "49"
type input "53"
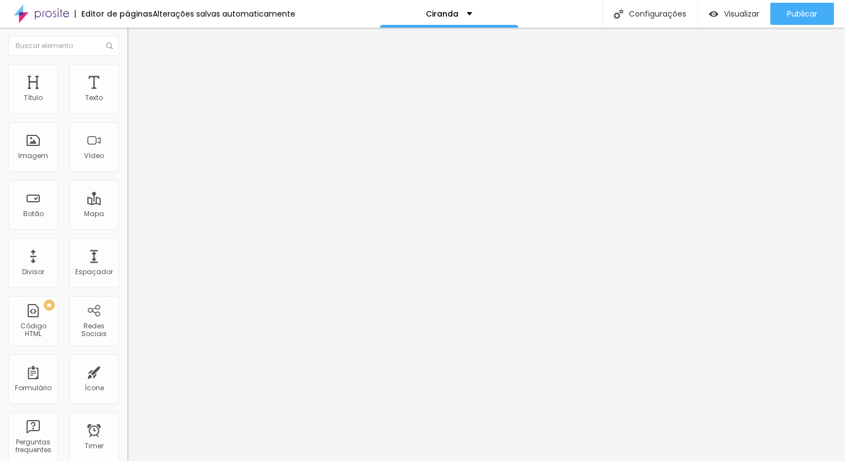
type input "54"
type input "55"
type input "56"
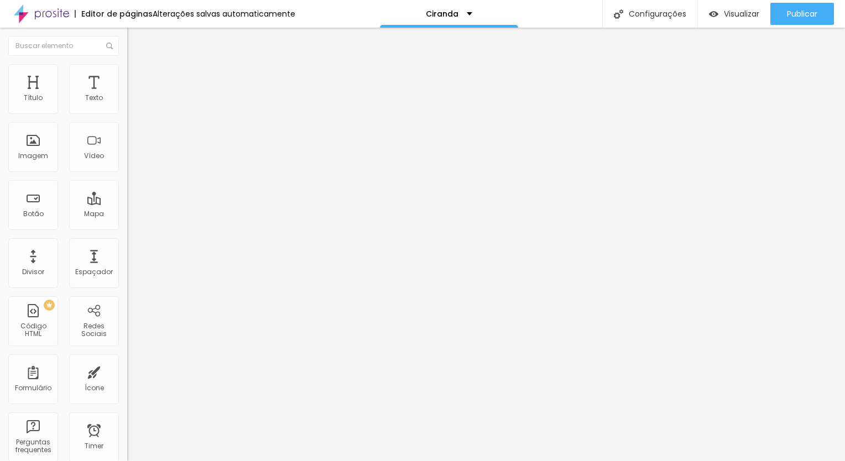
type input "56"
type input "54"
type input "53"
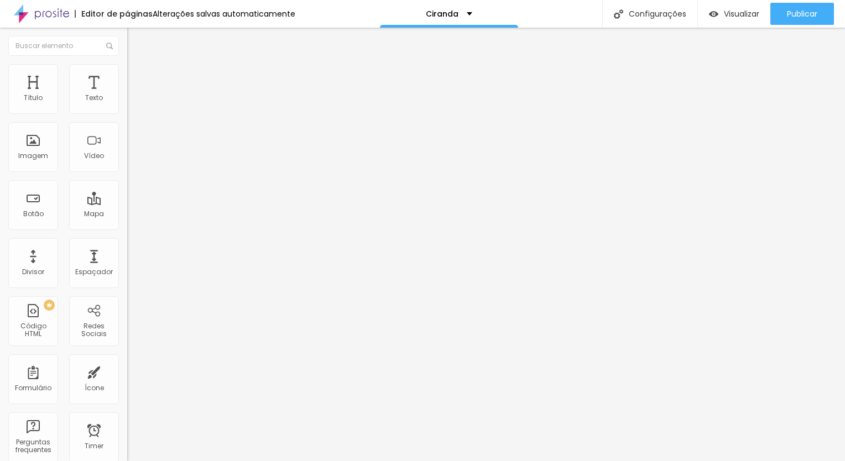
type input "49"
type input "48"
type input "47"
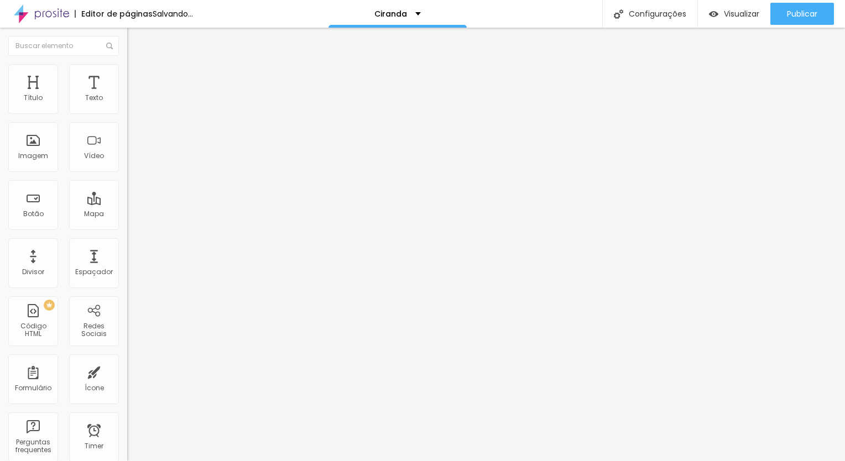
type input "47"
type input "46"
type input "45"
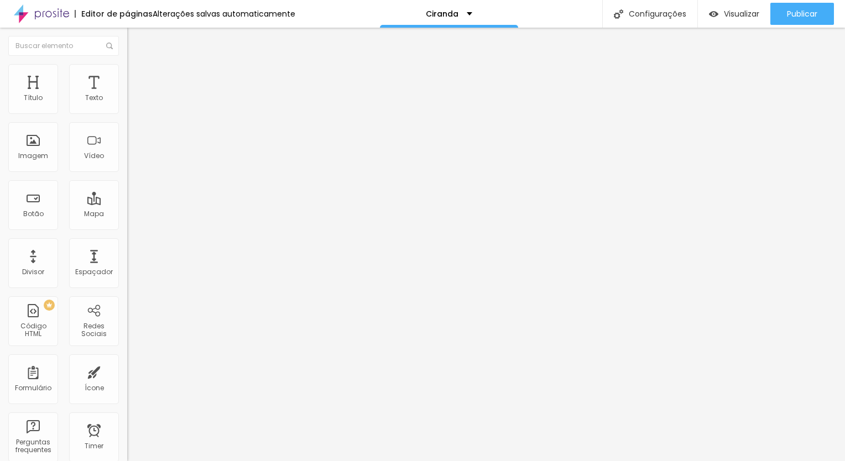
type input "46"
type input "47"
click at [127, 264] on input "range" at bounding box center [162, 268] width 71 height 9
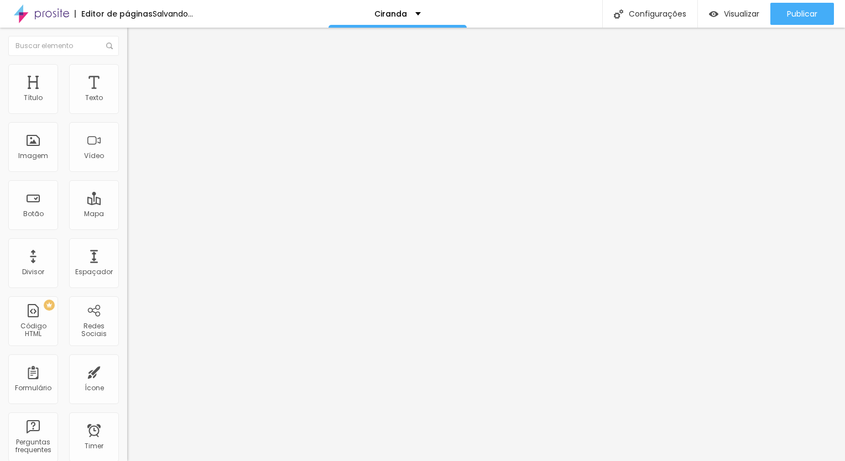
type input "46"
type input "47"
click at [127, 264] on input "range" at bounding box center [162, 268] width 71 height 9
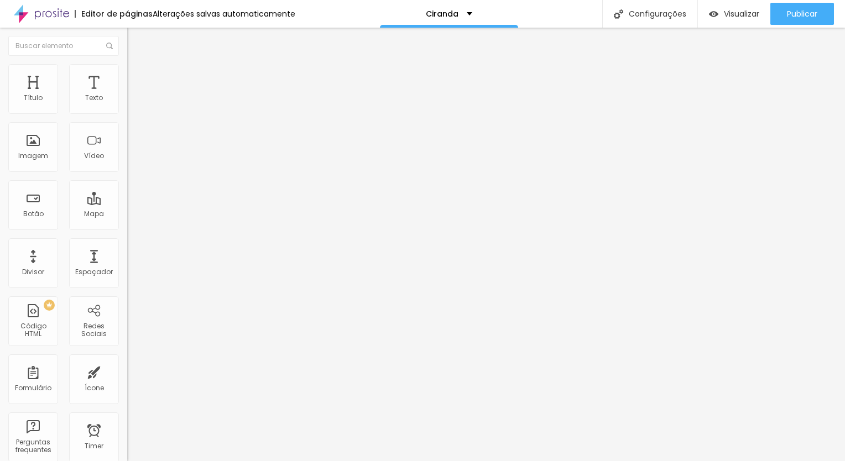
type input "46"
click at [127, 264] on input "range" at bounding box center [162, 268] width 71 height 9
type input "1.2"
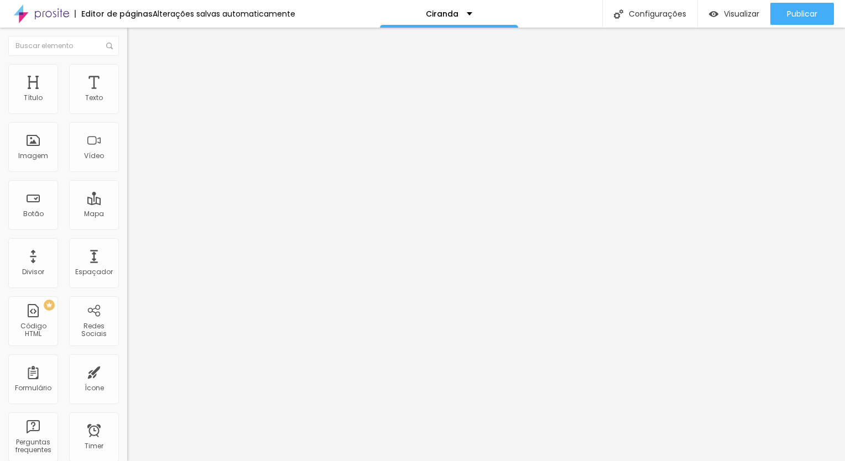
type input "1.2"
drag, startPoint x: 61, startPoint y: 274, endPoint x: -2, endPoint y: 276, distance: 63.6
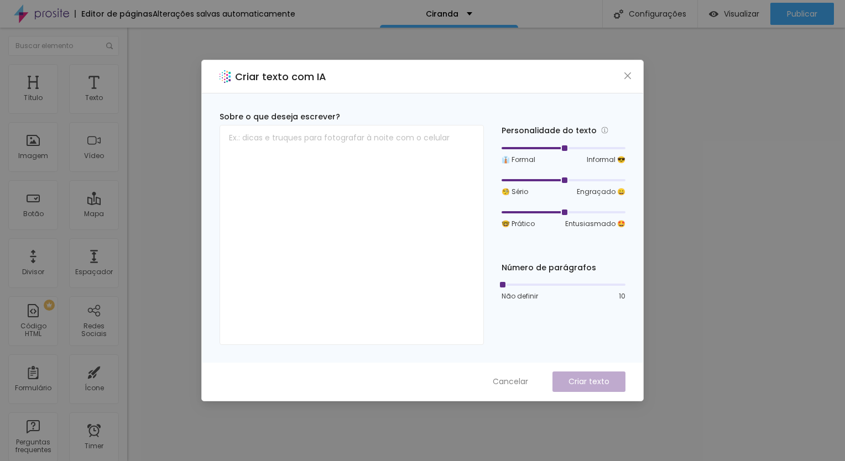
click at [669, 217] on div "Criar texto com IA Sobre o que deseja escrever? Personalidade do texto 👔 Formal…" at bounding box center [422, 230] width 845 height 461
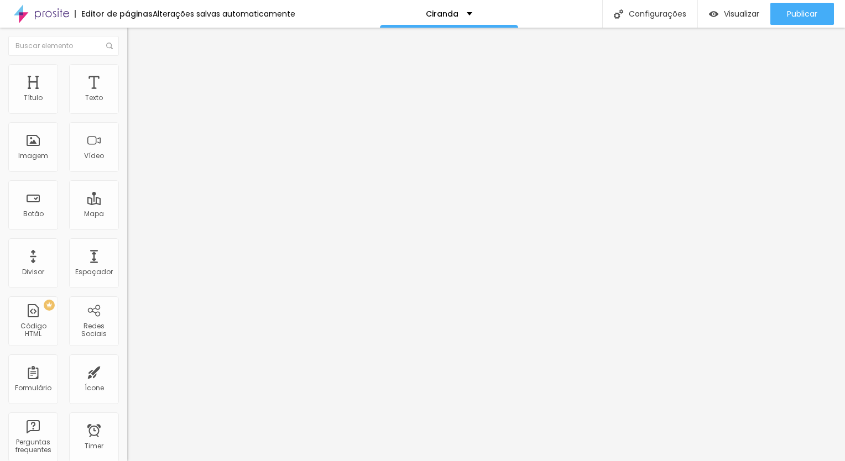
click at [127, 39] on button "Editar Coluna" at bounding box center [190, 40] width 127 height 25
click at [127, 68] on img at bounding box center [132, 69] width 10 height 10
click at [137, 76] on span "Avançado" at bounding box center [155, 71] width 36 height 9
click at [127, 203] on input "range" at bounding box center [162, 207] width 71 height 9
drag, startPoint x: 55, startPoint y: 109, endPoint x: 34, endPoint y: 108, distance: 21.6
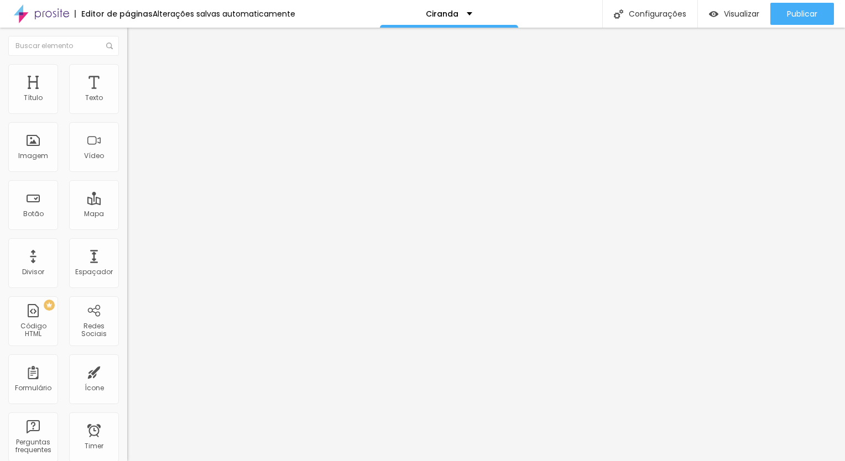
click at [127, 203] on input "range" at bounding box center [162, 207] width 71 height 9
click at [127, 213] on input "12" at bounding box center [151, 219] width 48 height 12
click at [127, 64] on li "Avançado" at bounding box center [190, 69] width 127 height 11
click at [127, 64] on li "Estilo" at bounding box center [190, 58] width 127 height 11
click at [127, 106] on button "button" at bounding box center [134, 101] width 15 height 12
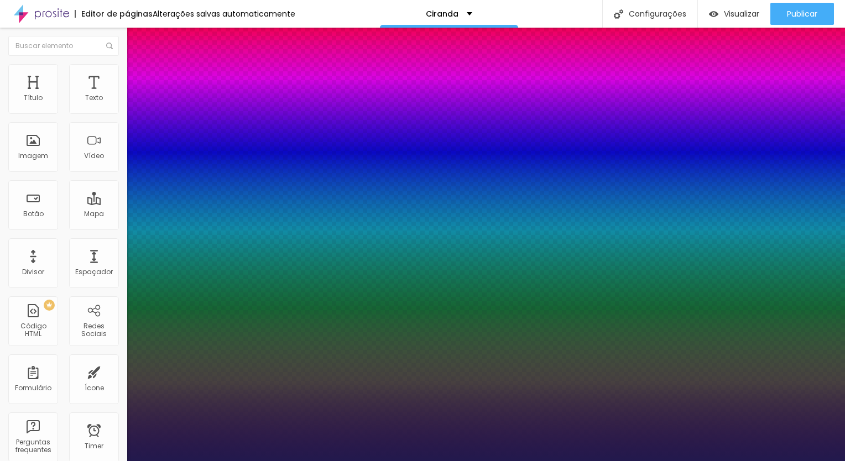
drag, startPoint x: 181, startPoint y: 185, endPoint x: 170, endPoint y: 185, distance: 10.5
click at [355, 460] on div at bounding box center [422, 461] width 845 height 0
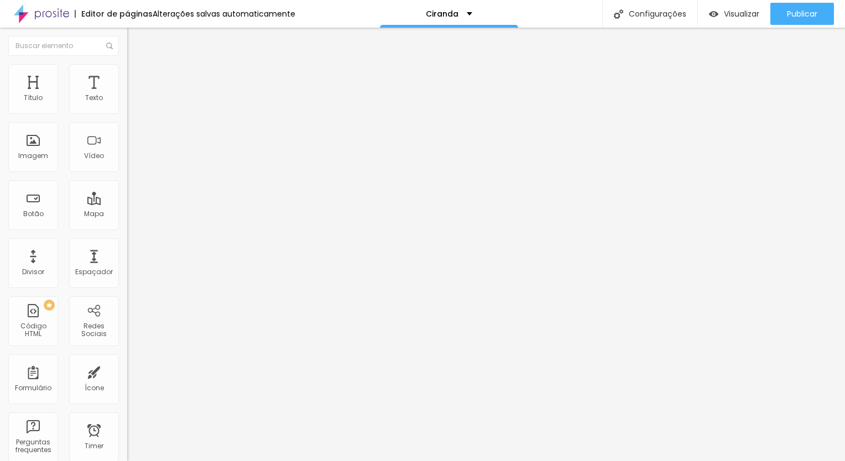
click at [127, 68] on li "Estilo" at bounding box center [190, 69] width 127 height 11
click at [127, 247] on img at bounding box center [130, 245] width 6 height 6
click at [127, 228] on input "[URL][DOMAIN_NAME]" at bounding box center [193, 222] width 133 height 11
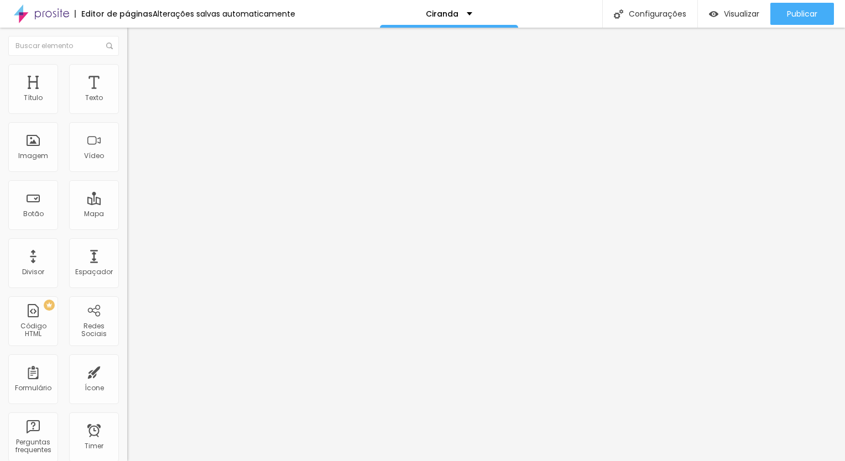
click at [127, 104] on input "Clique para acessar a galeria do mini-ensaio" at bounding box center [193, 98] width 133 height 11
click at [137, 76] on span "Estilo" at bounding box center [145, 71] width 17 height 9
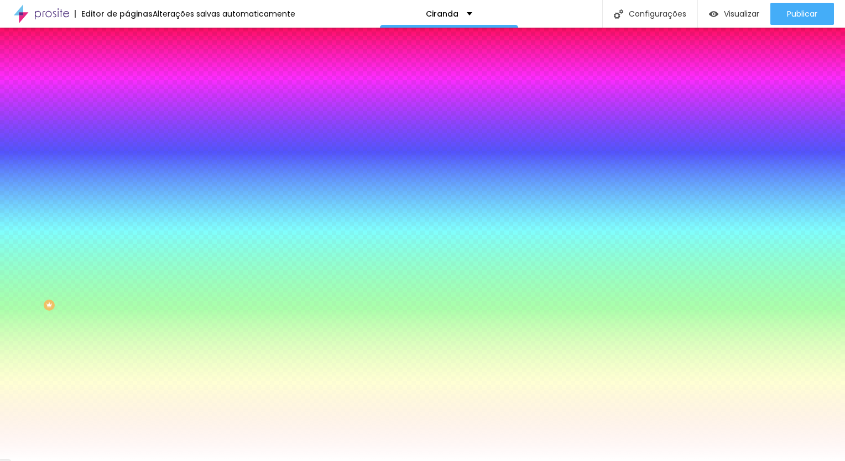
click at [137, 78] on span "Avançado" at bounding box center [155, 82] width 36 height 9
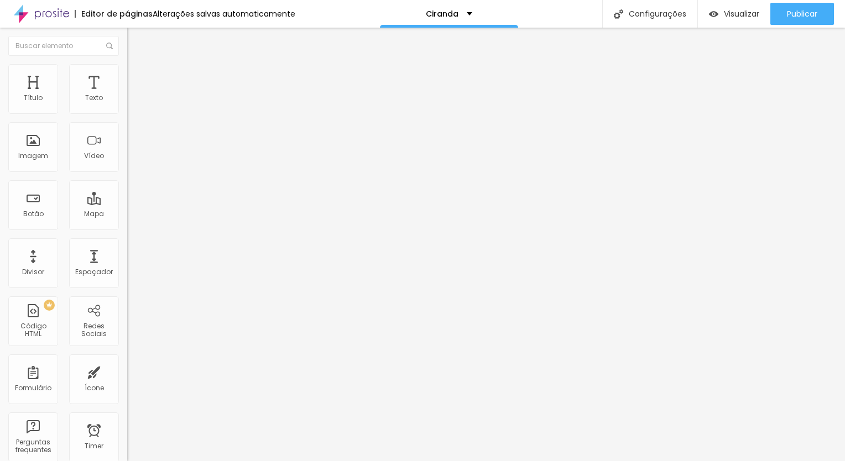
click at [137, 75] on span "Estilo" at bounding box center [145, 71] width 17 height 9
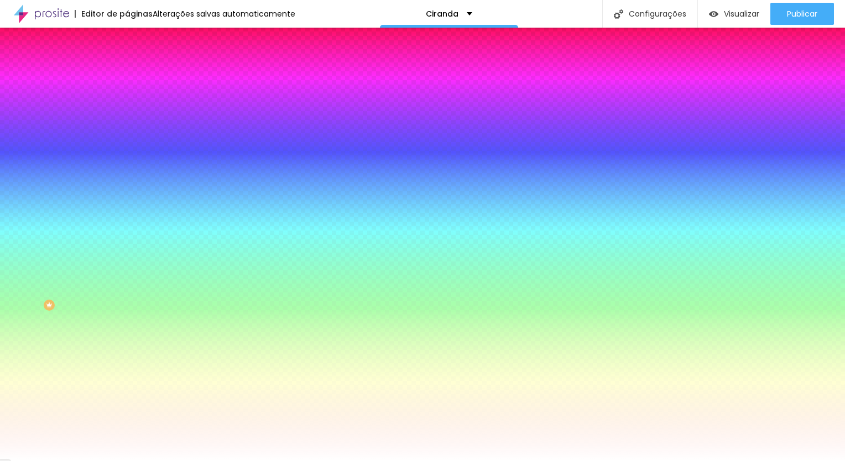
click at [127, 356] on div "Cor de fundo" at bounding box center [190, 359] width 127 height 7
click at [127, 376] on input "#FFFFFF" at bounding box center [193, 381] width 133 height 11
click at [127, 376] on div at bounding box center [190, 376] width 127 height 0
click at [72, 276] on div at bounding box center [422, 230] width 845 height 461
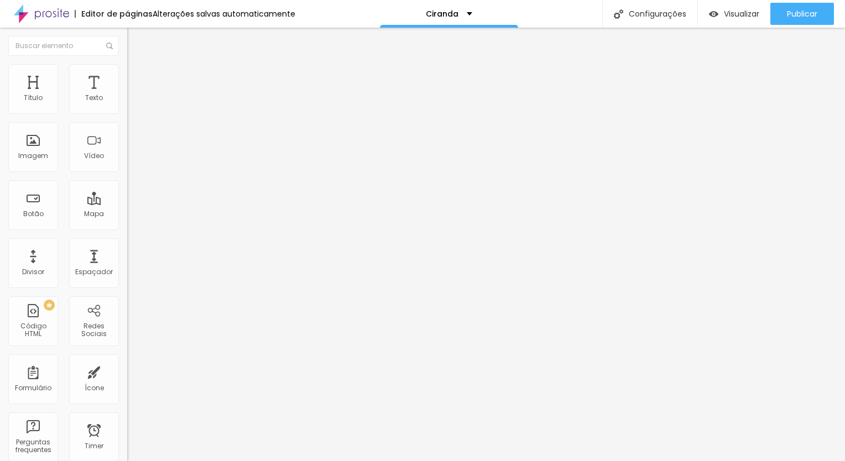
click at [127, 75] on li "Avançado" at bounding box center [190, 80] width 127 height 11
click at [137, 76] on span "Estilo" at bounding box center [145, 71] width 17 height 9
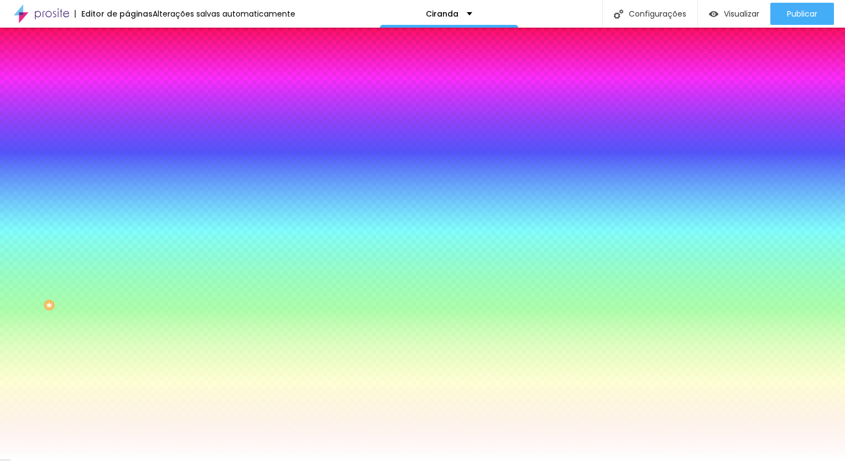
click at [127, 406] on input "#FFFFFF" at bounding box center [193, 411] width 133 height 11
click at [127, 376] on input "#AA2929" at bounding box center [193, 381] width 133 height 11
paste input "FFFFFF"
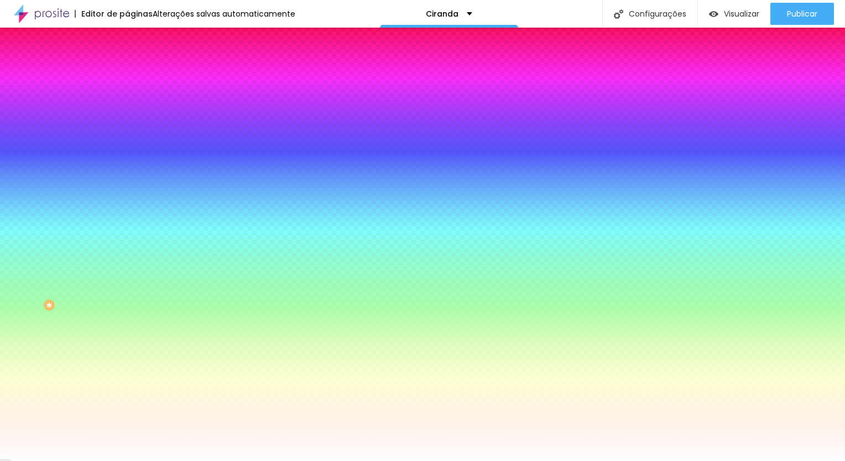
click at [127, 112] on input "#FFFFFF" at bounding box center [193, 111] width 133 height 11
click at [127, 93] on div "Cor de fundo" at bounding box center [190, 89] width 127 height 7
click at [127, 108] on input "#FFFFFF" at bounding box center [193, 111] width 133 height 11
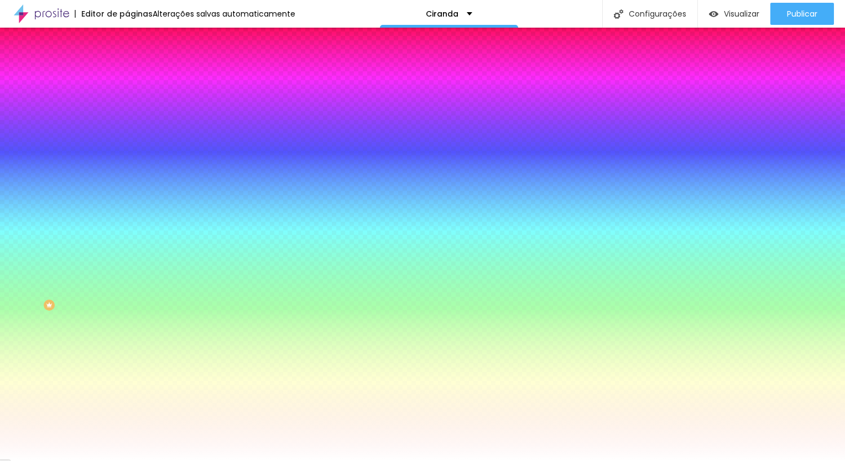
click at [127, 108] on input "#FFFFFF" at bounding box center [193, 111] width 133 height 11
click at [127, 106] on div at bounding box center [190, 106] width 127 height 0
click at [96, 151] on div at bounding box center [422, 230] width 845 height 461
drag, startPoint x: 68, startPoint y: 134, endPoint x: 103, endPoint y: 118, distance: 38.3
click at [127, 117] on div "Cor de fundo Voltar ao padrão #1100FF" at bounding box center [190, 101] width 127 height 30
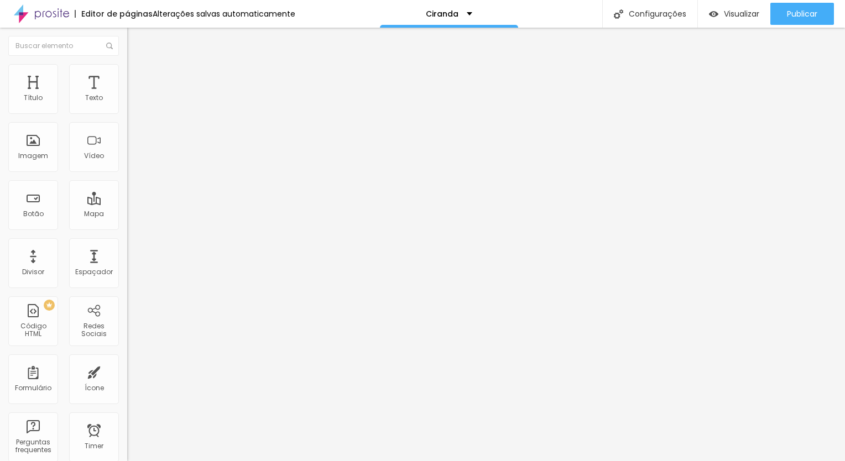
click at [137, 78] on span "Avançado" at bounding box center [155, 82] width 36 height 9
click at [127, 74] on li "Estilo" at bounding box center [190, 69] width 127 height 11
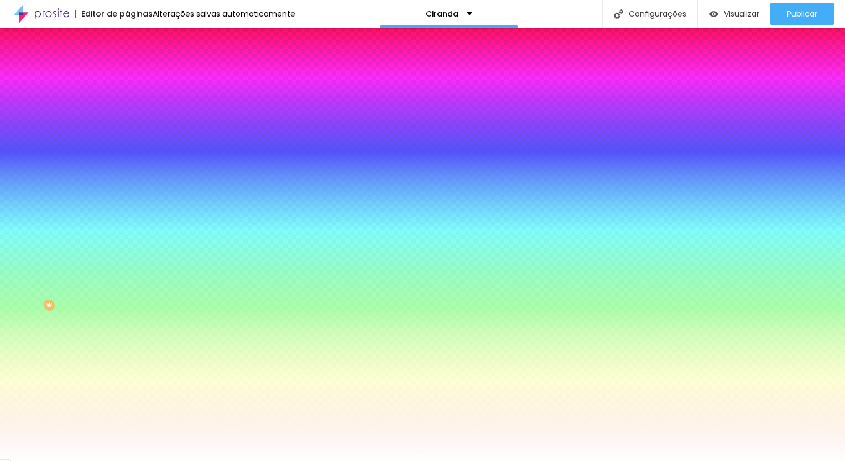
click at [127, 106] on div at bounding box center [190, 106] width 127 height 0
click at [98, 156] on div at bounding box center [422, 230] width 845 height 461
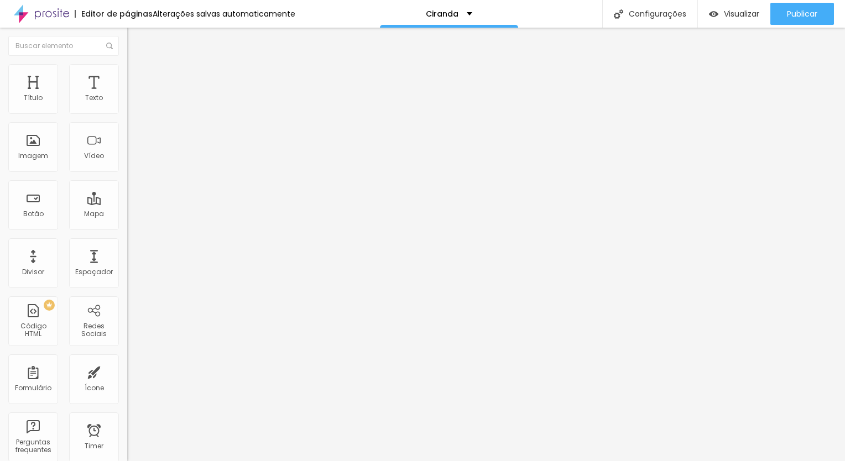
click at [127, 69] on img at bounding box center [132, 69] width 10 height 10
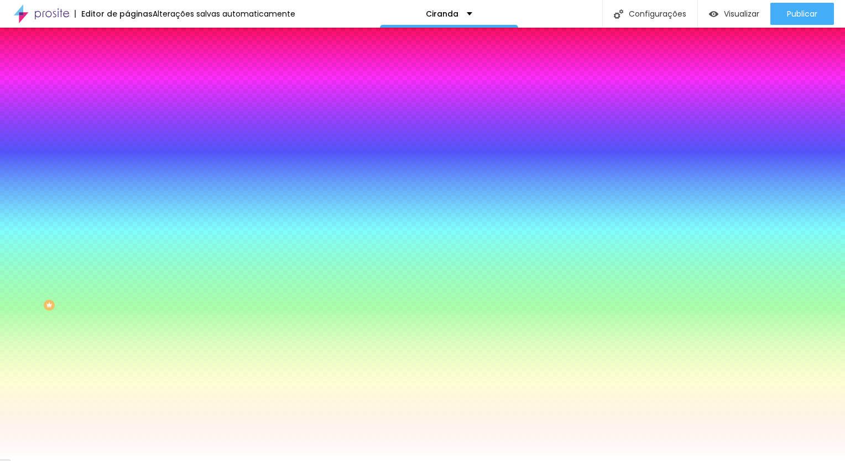
click at [127, 106] on div at bounding box center [190, 106] width 127 height 0
drag, startPoint x: 76, startPoint y: 138, endPoint x: 40, endPoint y: 122, distance: 39.6
click at [127, 117] on div at bounding box center [190, 117] width 127 height 0
click at [127, 106] on div at bounding box center [190, 106] width 127 height 0
drag, startPoint x: 95, startPoint y: 151, endPoint x: 96, endPoint y: 218, distance: 66.9
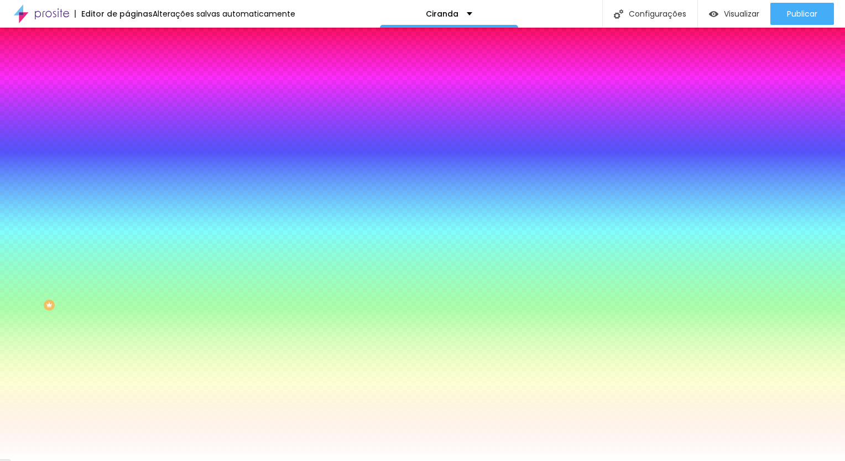
click at [127, 218] on div "Cor de fundo Voltar ao padrão #FFBBAF Tipografia Voltar ao padrão [PERSON_NAME]…" at bounding box center [190, 266] width 127 height 361
drag, startPoint x: 96, startPoint y: 218, endPoint x: 77, endPoint y: 108, distance: 110.9
click at [127, 106] on div at bounding box center [190, 106] width 127 height 0
drag, startPoint x: 24, startPoint y: 180, endPoint x: 13, endPoint y: 145, distance: 36.5
click at [127, 117] on div at bounding box center [190, 117] width 127 height 0
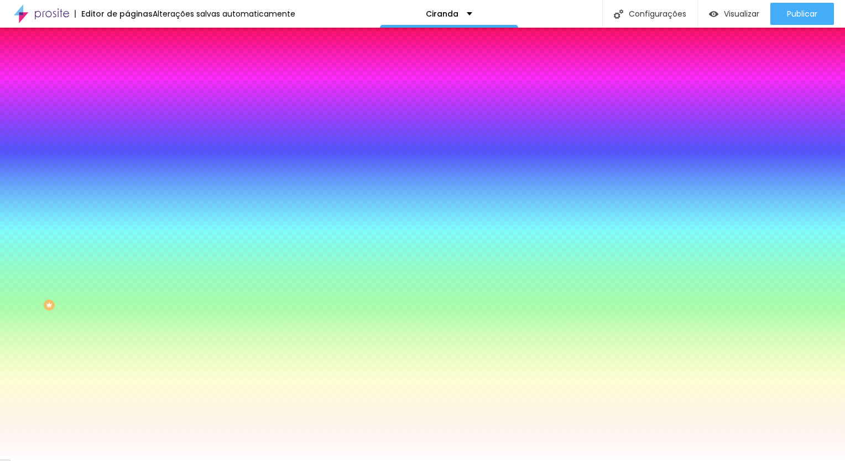
click at [134, 162] on icon "button" at bounding box center [136, 159] width 4 height 8
click at [127, 166] on button "button" at bounding box center [134, 172] width 15 height 12
click at [642, 460] on div at bounding box center [422, 461] width 845 height 0
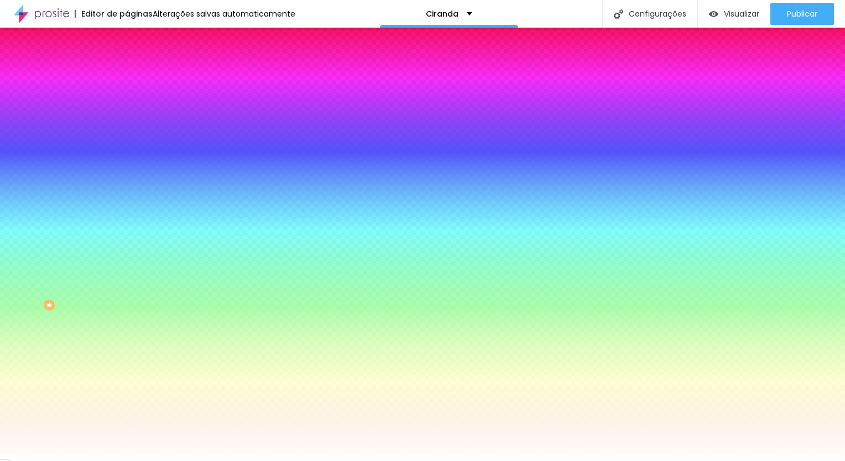
click at [127, 113] on input "#B4B4B4" at bounding box center [193, 111] width 133 height 11
click at [127, 376] on input "#FFFFFF" at bounding box center [193, 381] width 133 height 11
paste input "B4B4B4"
click at [127, 376] on input "#B4B4B4" at bounding box center [193, 381] width 133 height 11
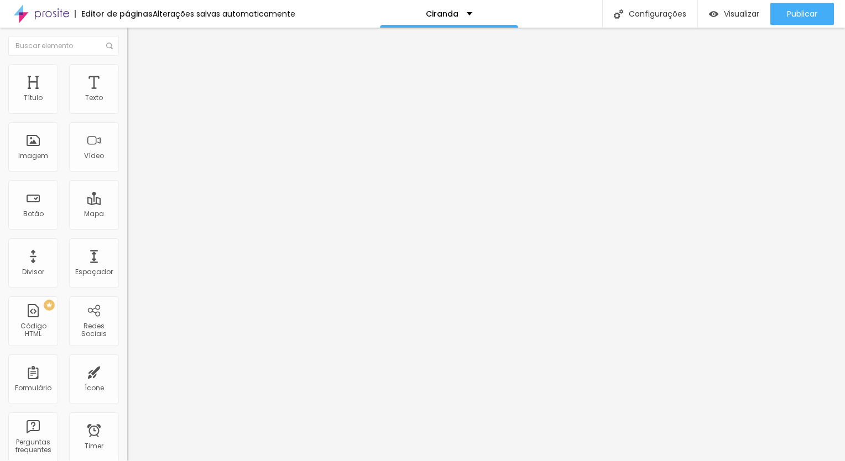
click at [127, 75] on li "Estilo" at bounding box center [190, 69] width 127 height 11
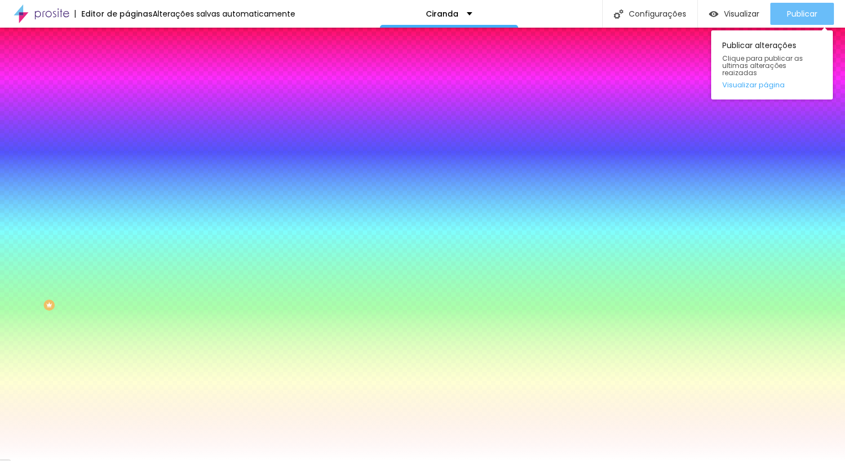
click at [783, 17] on button "Publicar" at bounding box center [802, 14] width 64 height 22
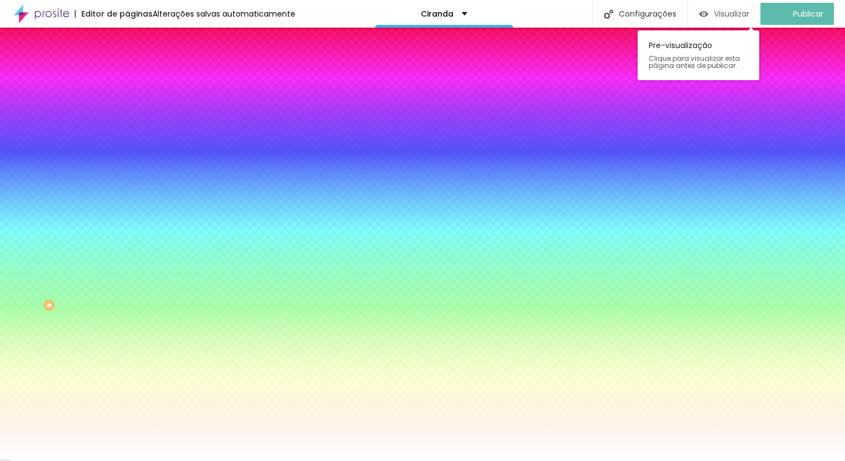
click at [719, 18] on div "Visualizar" at bounding box center [724, 13] width 50 height 9
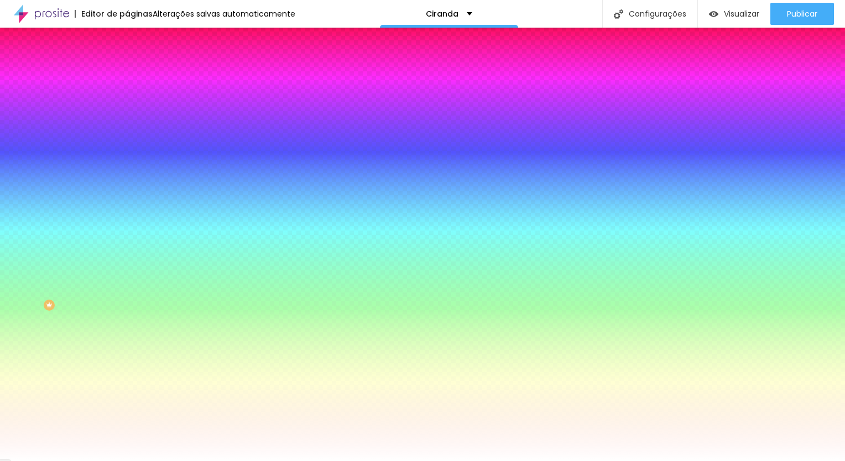
click at [127, 63] on img at bounding box center [132, 58] width 10 height 10
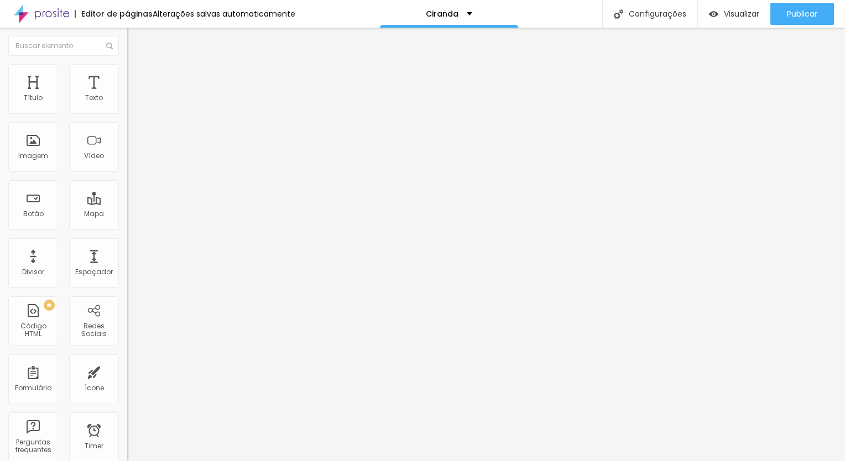
click at [127, 75] on img at bounding box center [132, 80] width 10 height 10
click at [127, 45] on button "Editar Botão" at bounding box center [190, 40] width 127 height 25
click at [736, 18] on span "Visualizar" at bounding box center [740, 13] width 35 height 9
click at [137, 76] on span "Estilo" at bounding box center [145, 71] width 17 height 9
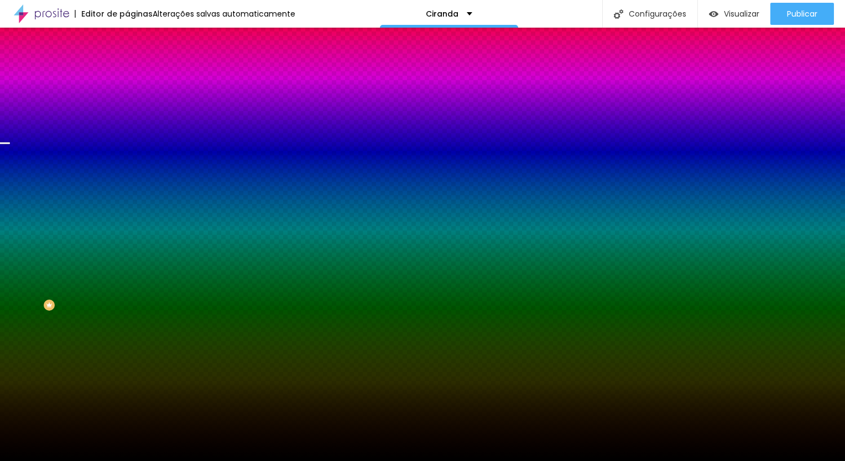
click at [187, 99] on img at bounding box center [190, 96] width 7 height 7
click at [127, 64] on li "Conteúdo" at bounding box center [190, 58] width 127 height 11
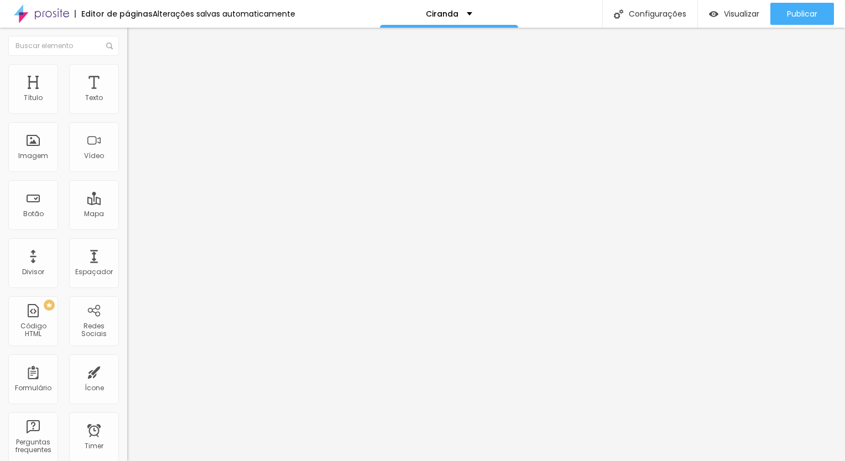
click at [135, 41] on img "button" at bounding box center [139, 40] width 9 height 9
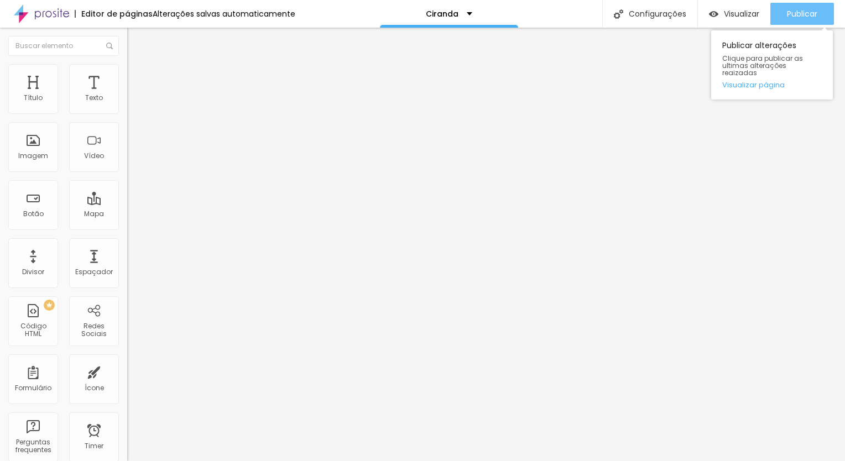
click at [796, 10] on span "Publicar" at bounding box center [801, 13] width 30 height 9
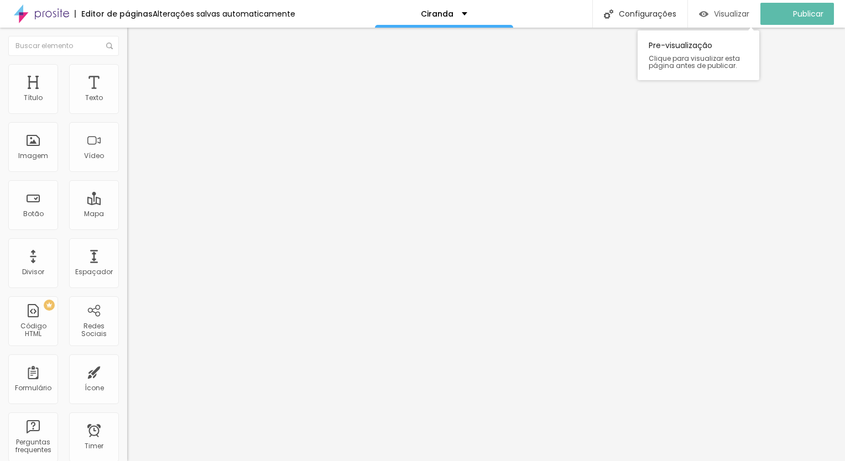
click at [722, 18] on span "Visualizar" at bounding box center [731, 13] width 35 height 9
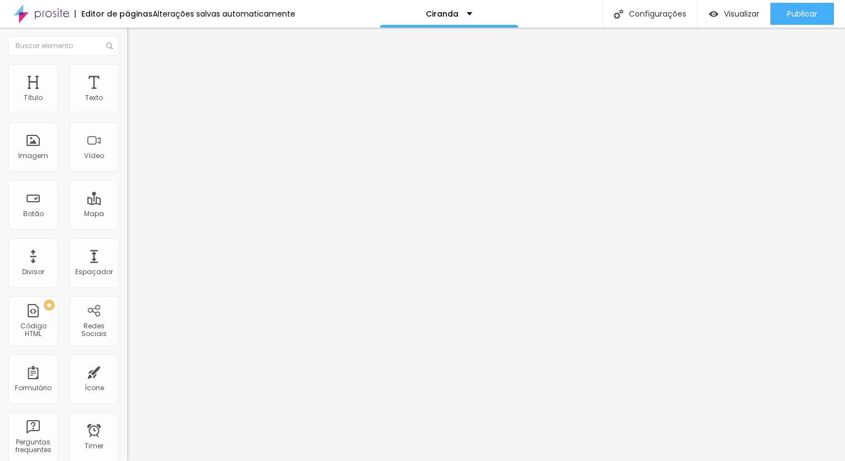
click at [127, 69] on li "Estilo" at bounding box center [190, 69] width 127 height 11
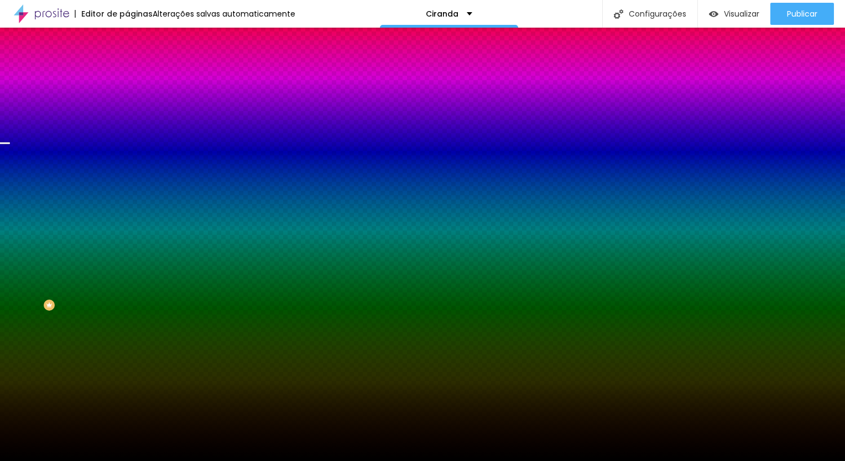
click at [127, 150] on div at bounding box center [190, 150] width 127 height 0
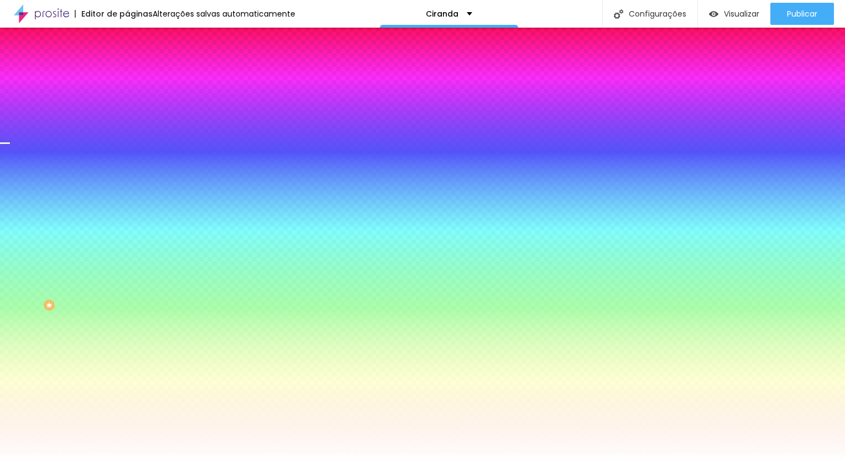
drag, startPoint x: 62, startPoint y: 222, endPoint x: -2, endPoint y: 198, distance: 69.1
click at [0, 198] on html "Editor de páginas Alterações [PERSON_NAME] automaticamente Ciranda Configuraçõe…" at bounding box center [422, 230] width 845 height 461
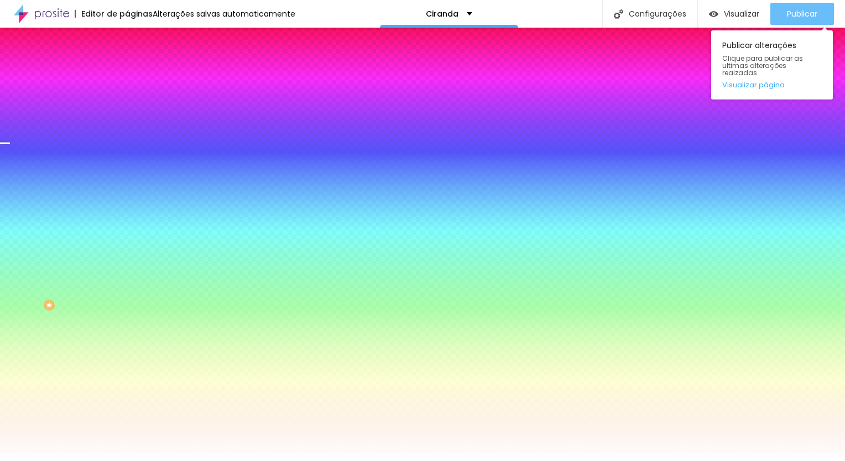
click at [810, 18] on span "Publicar" at bounding box center [801, 13] width 30 height 9
click at [788, 11] on span "Publicar" at bounding box center [801, 13] width 30 height 9
click at [795, 9] on span "Publicar" at bounding box center [801, 13] width 30 height 9
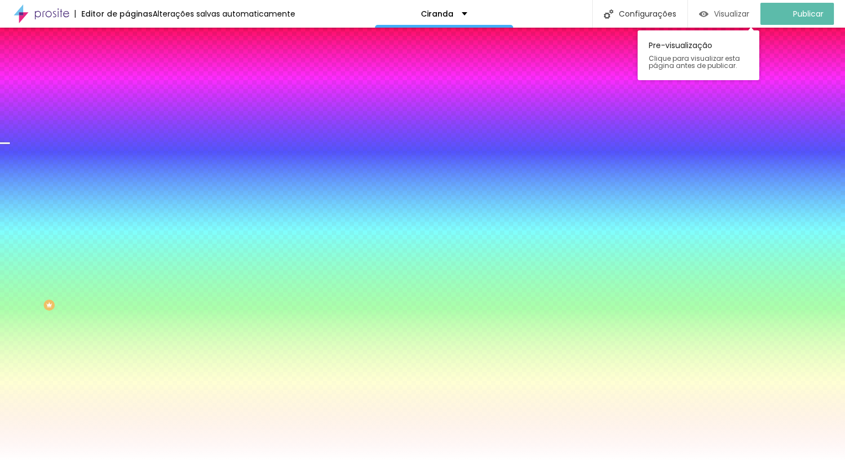
click at [741, 10] on span "Visualizar" at bounding box center [731, 13] width 35 height 9
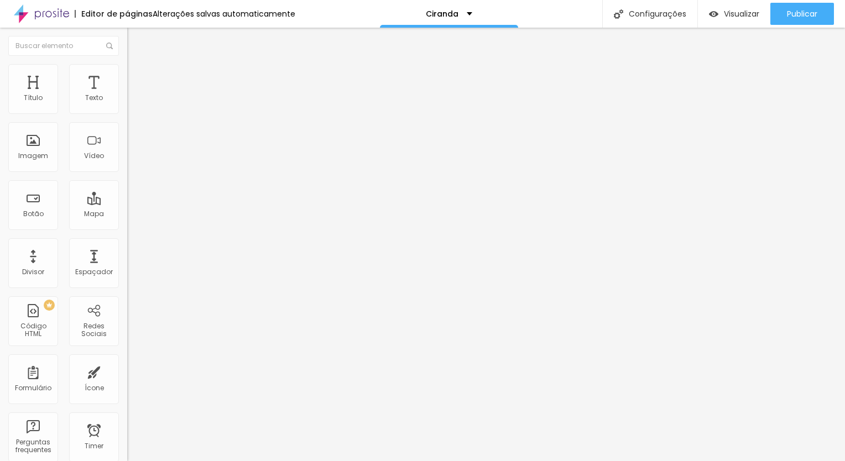
click at [127, 72] on li "Estilo" at bounding box center [190, 69] width 127 height 11
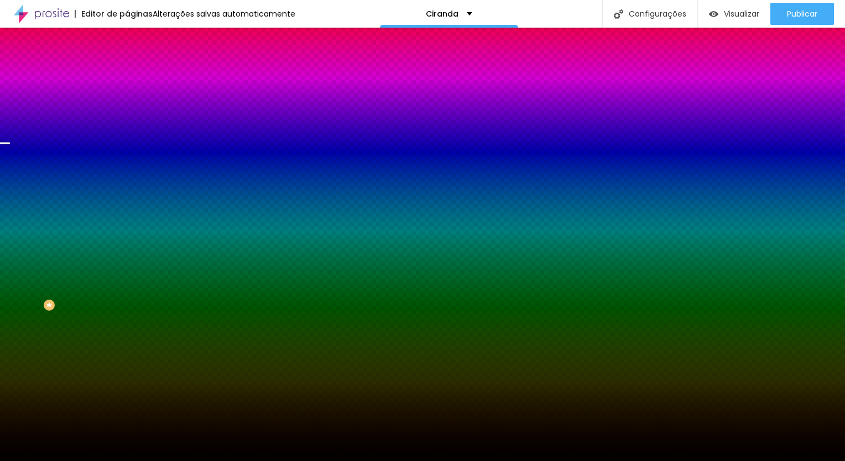
click at [127, 102] on span "Trocar imagem" at bounding box center [157, 96] width 60 height 9
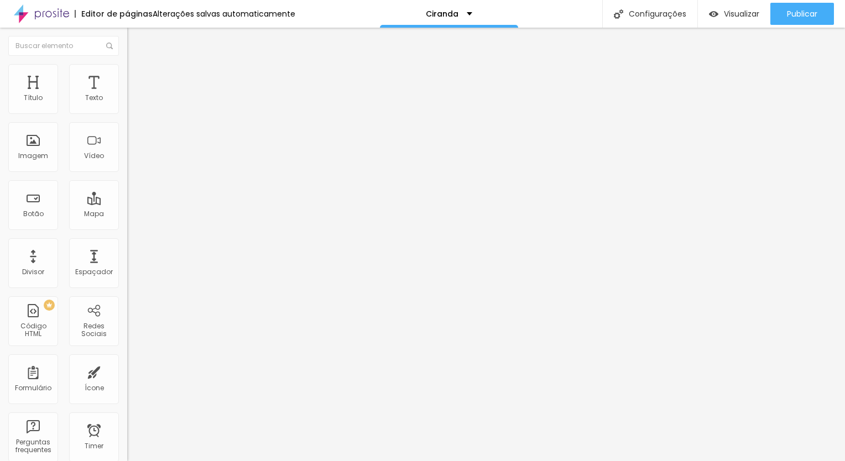
click at [127, 75] on li "Estilo" at bounding box center [190, 69] width 127 height 11
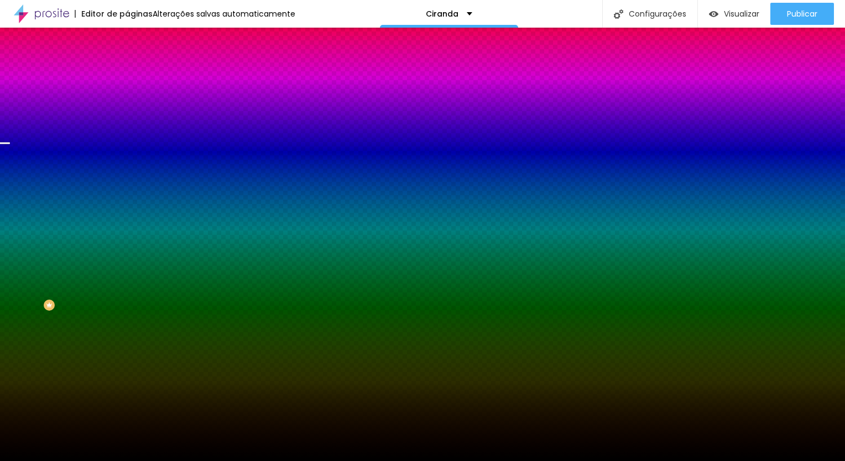
click at [127, 102] on span "Trocar imagem" at bounding box center [157, 96] width 60 height 9
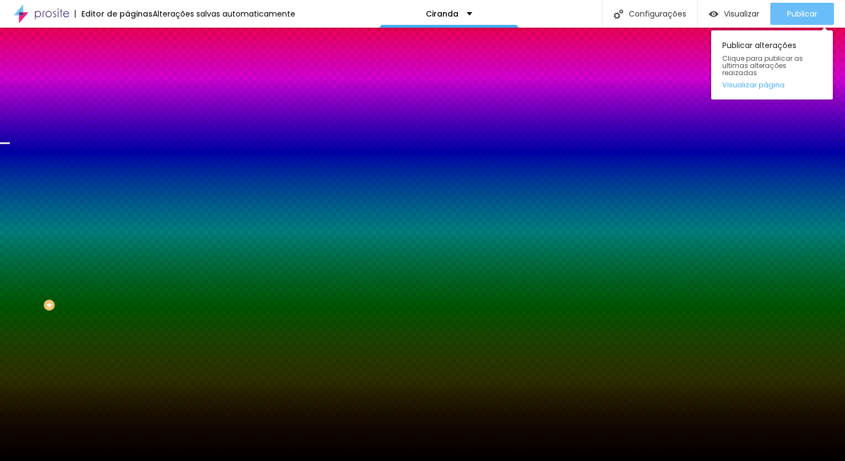
click at [789, 16] on span "Publicar" at bounding box center [801, 13] width 30 height 9
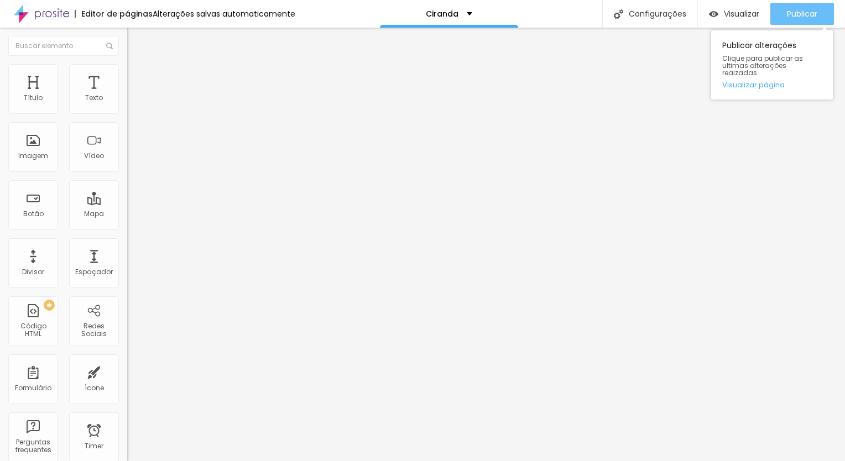
click at [801, 14] on span "Publicar" at bounding box center [801, 13] width 30 height 9
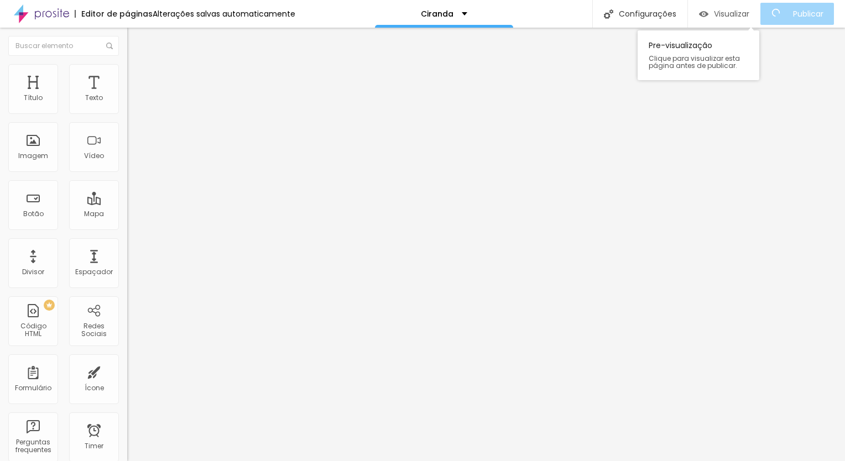
click at [716, 14] on div "Visualizar" at bounding box center [724, 13] width 50 height 9
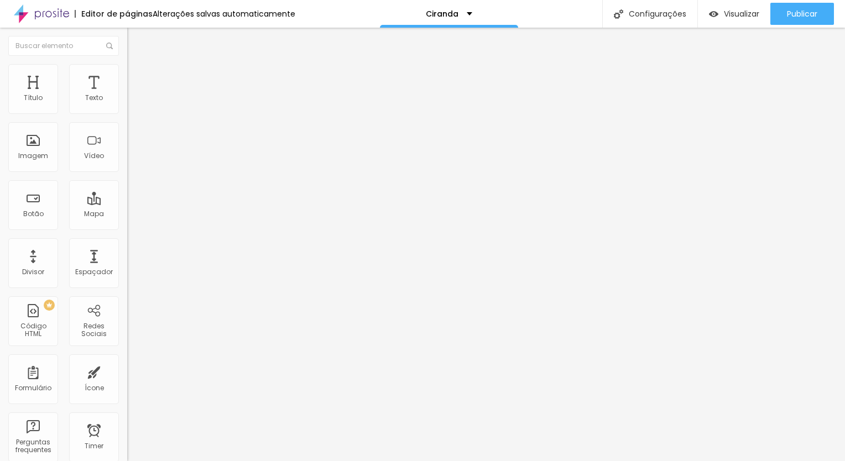
click at [127, 228] on input "[URL][DOMAIN_NAME]" at bounding box center [193, 222] width 133 height 11
paste input "proof/s/[PERSON_NAME]-mini-ensaio-uac"
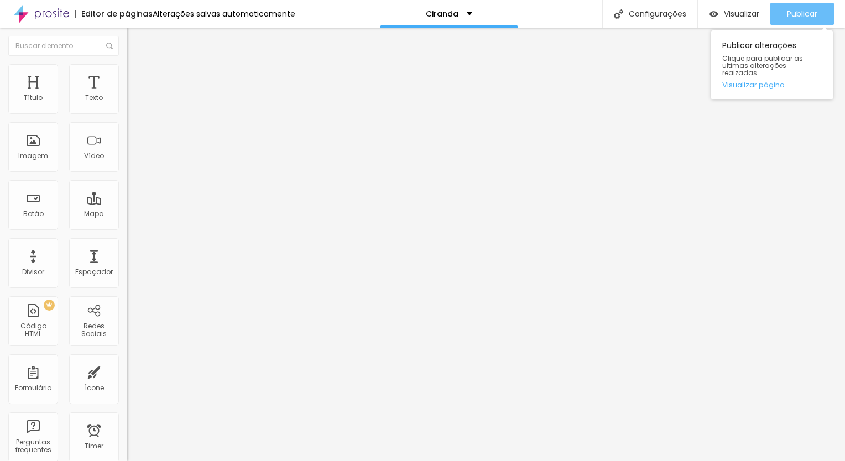
click at [807, 10] on span "Publicar" at bounding box center [801, 13] width 30 height 9
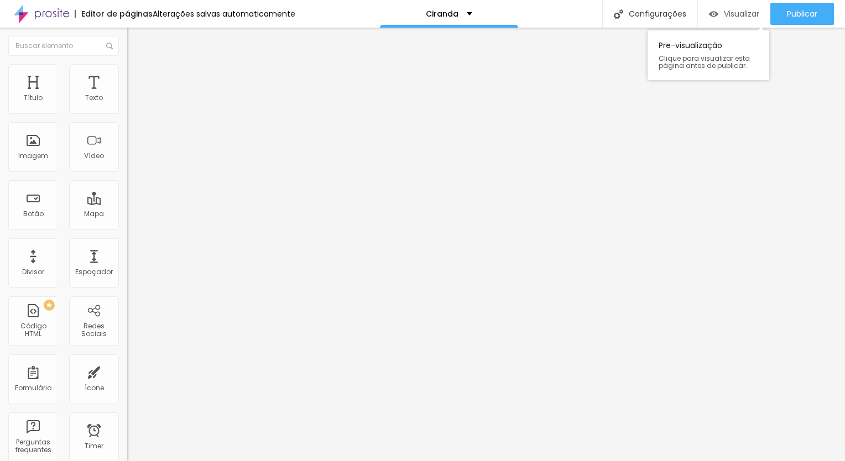
click at [737, 12] on span "Visualizar" at bounding box center [740, 13] width 35 height 9
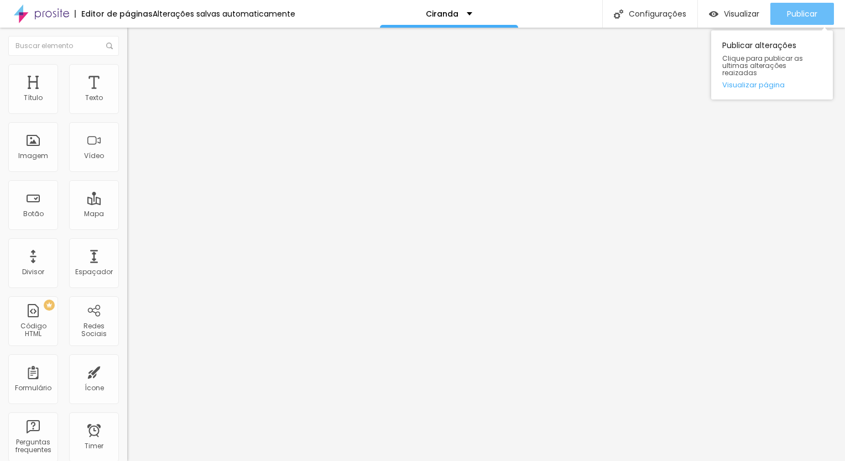
click at [809, 12] on span "Publicar" at bounding box center [801, 13] width 30 height 9
